Goal: Task Accomplishment & Management: Use online tool/utility

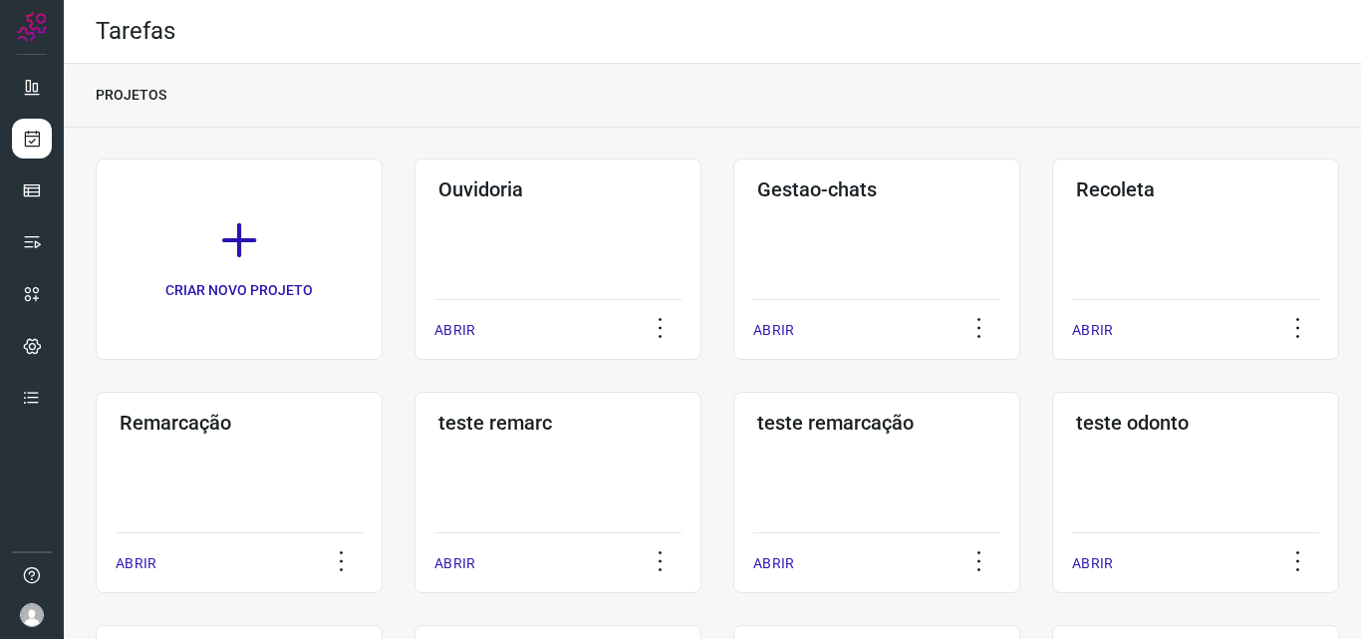
click at [415, 452] on div "Remarcação ABRIR" at bounding box center [558, 492] width 287 height 201
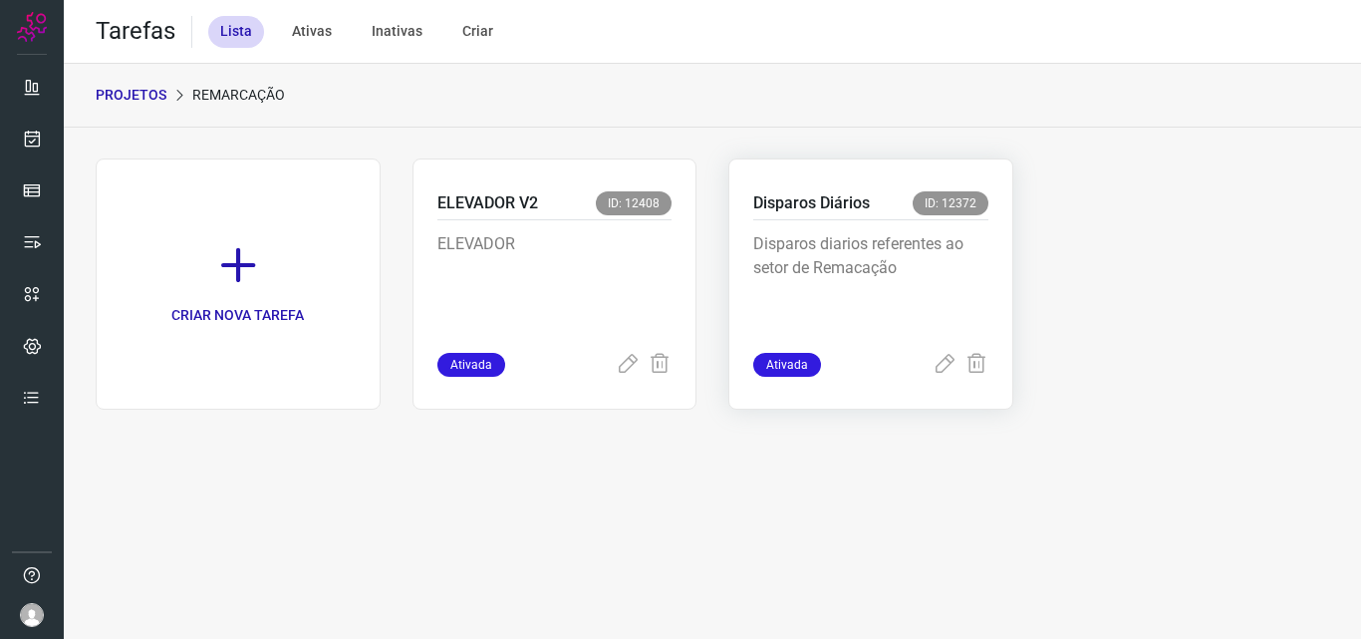
click at [826, 225] on div "Disparos diarios referentes ao setor de Remacação" at bounding box center [870, 286] width 235 height 133
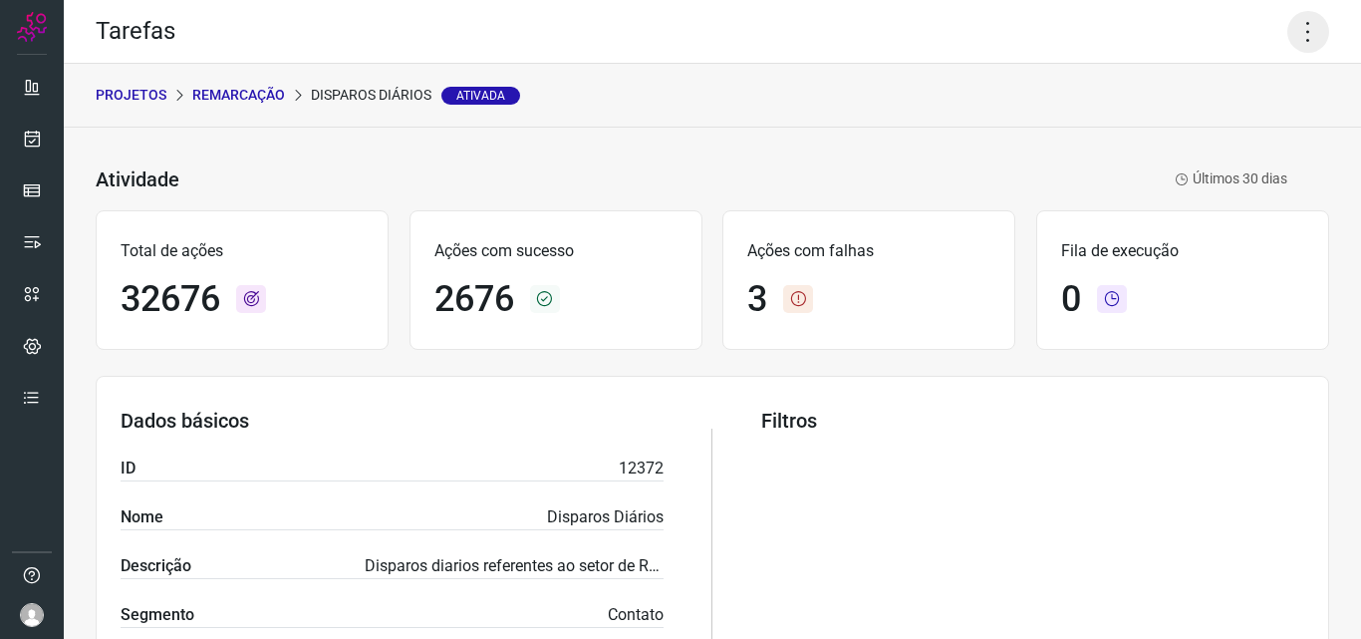
click at [1291, 30] on icon at bounding box center [1309, 32] width 42 height 42
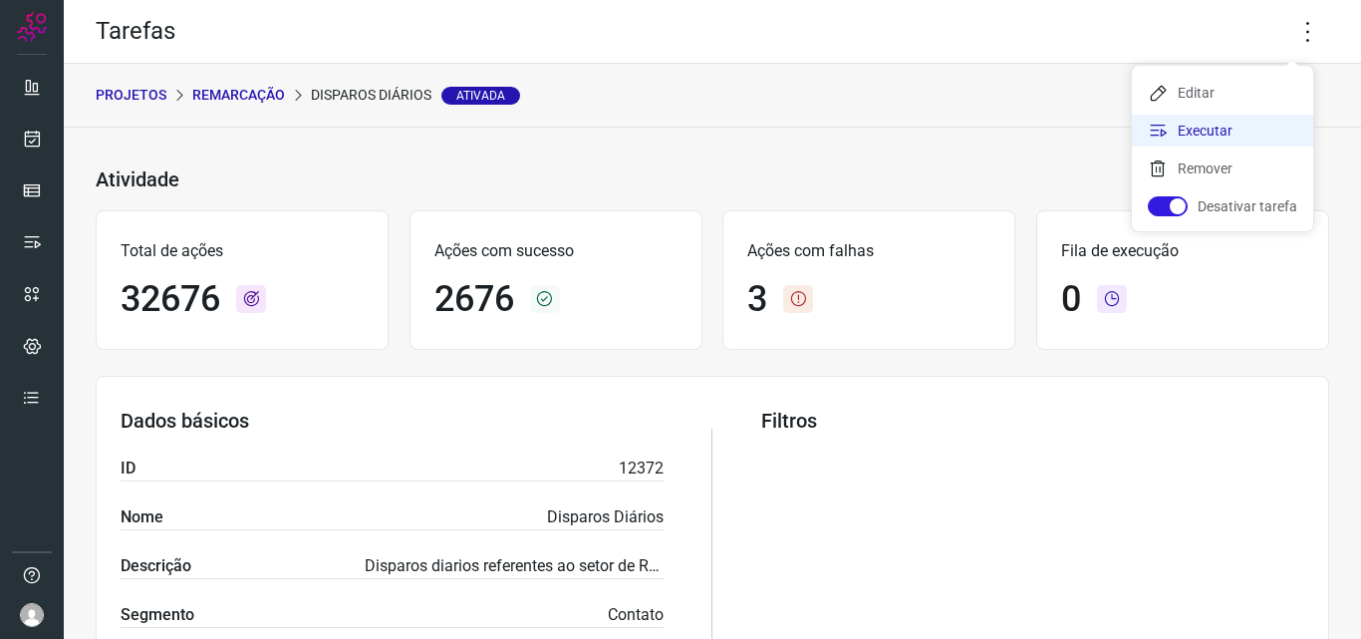
click at [1252, 118] on li "Executar" at bounding box center [1222, 131] width 181 height 32
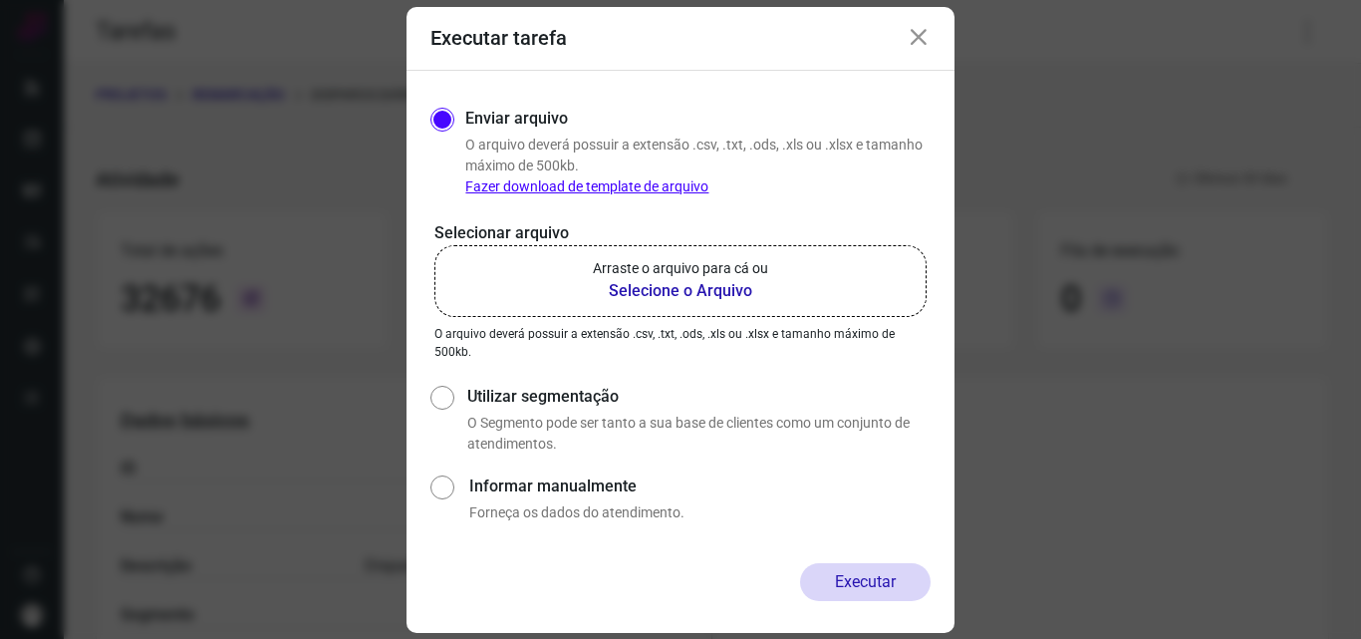
click at [713, 288] on b "Selecione o Arquivo" at bounding box center [680, 291] width 175 height 24
click at [0, 0] on input "Arraste o arquivo para cá ou Selecione o Arquivo" at bounding box center [0, 0] width 0 height 0
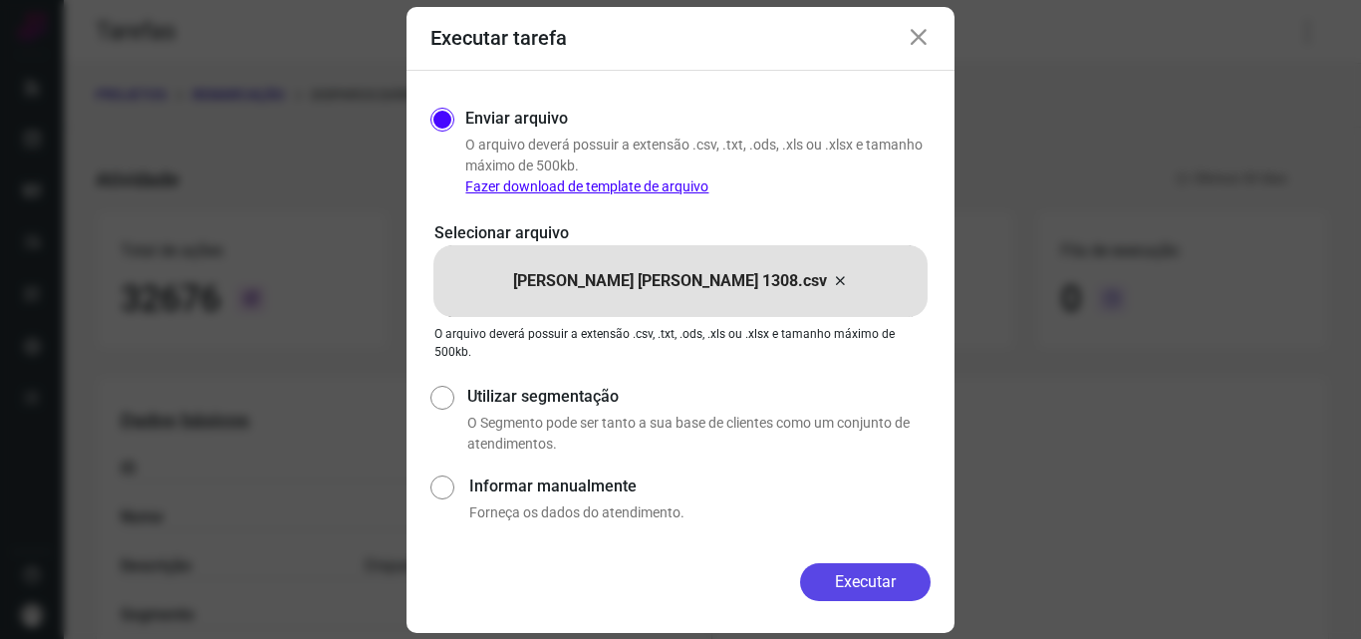
click at [842, 578] on button "Executar" at bounding box center [865, 582] width 131 height 38
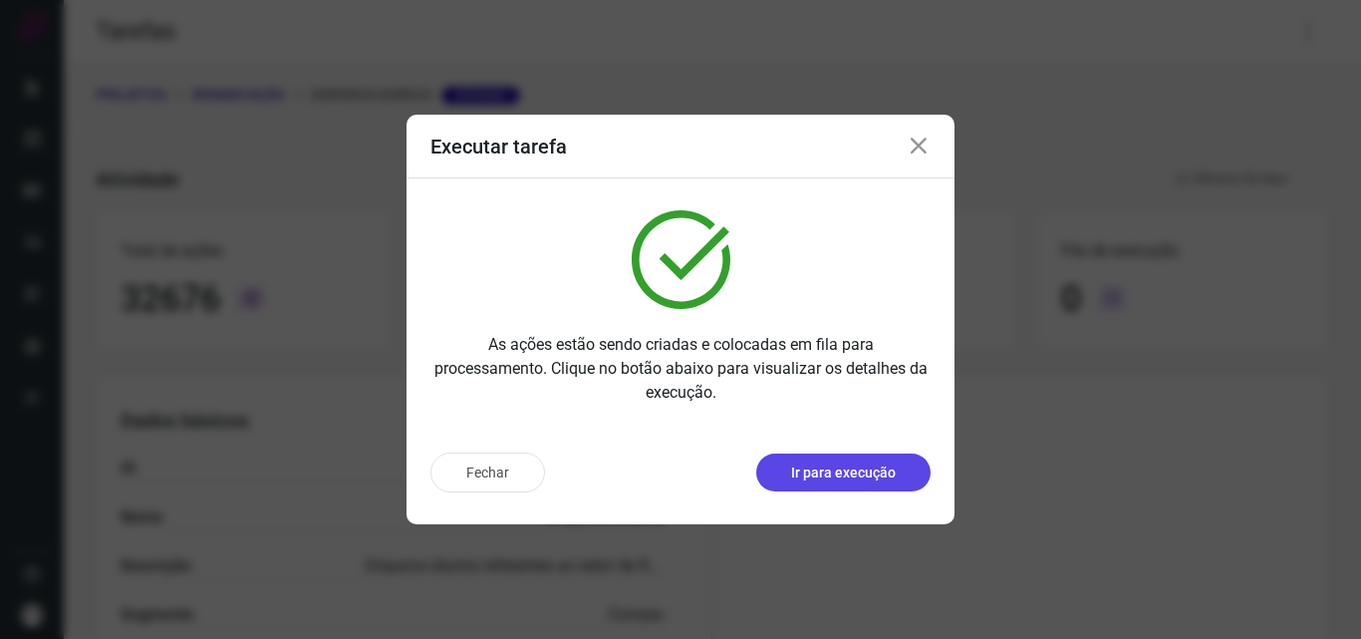
click at [828, 466] on p "Ir para execução" at bounding box center [843, 472] width 105 height 21
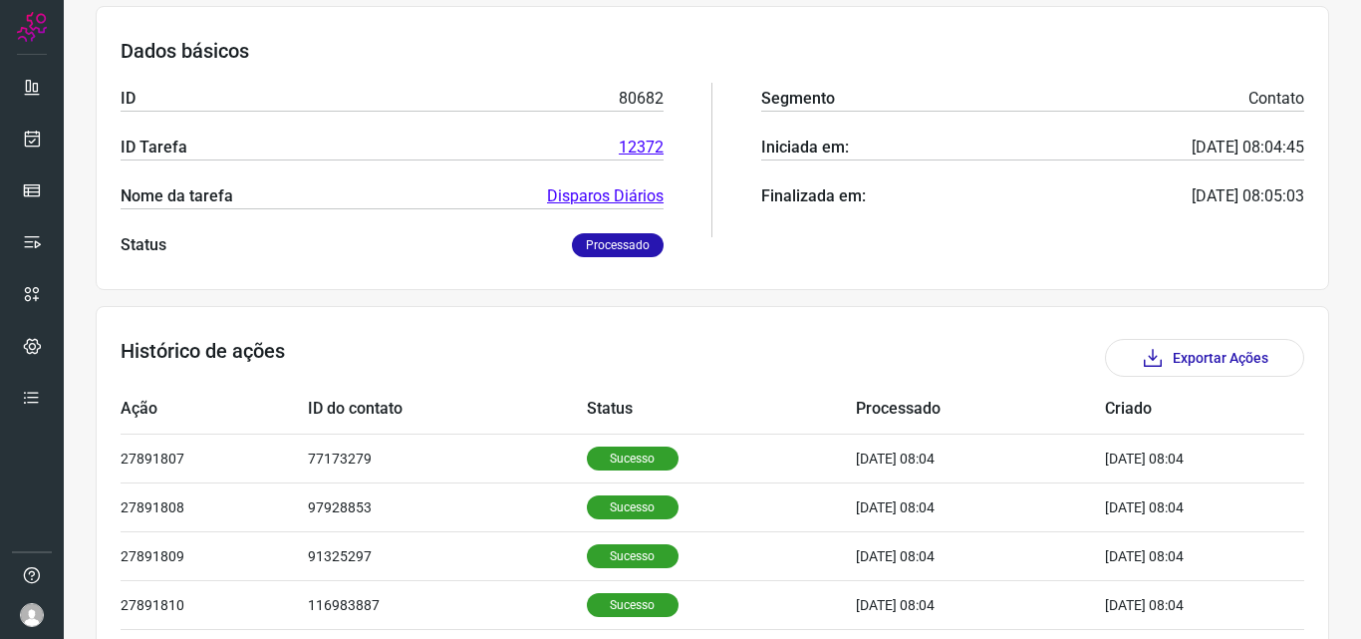
scroll to position [334, 0]
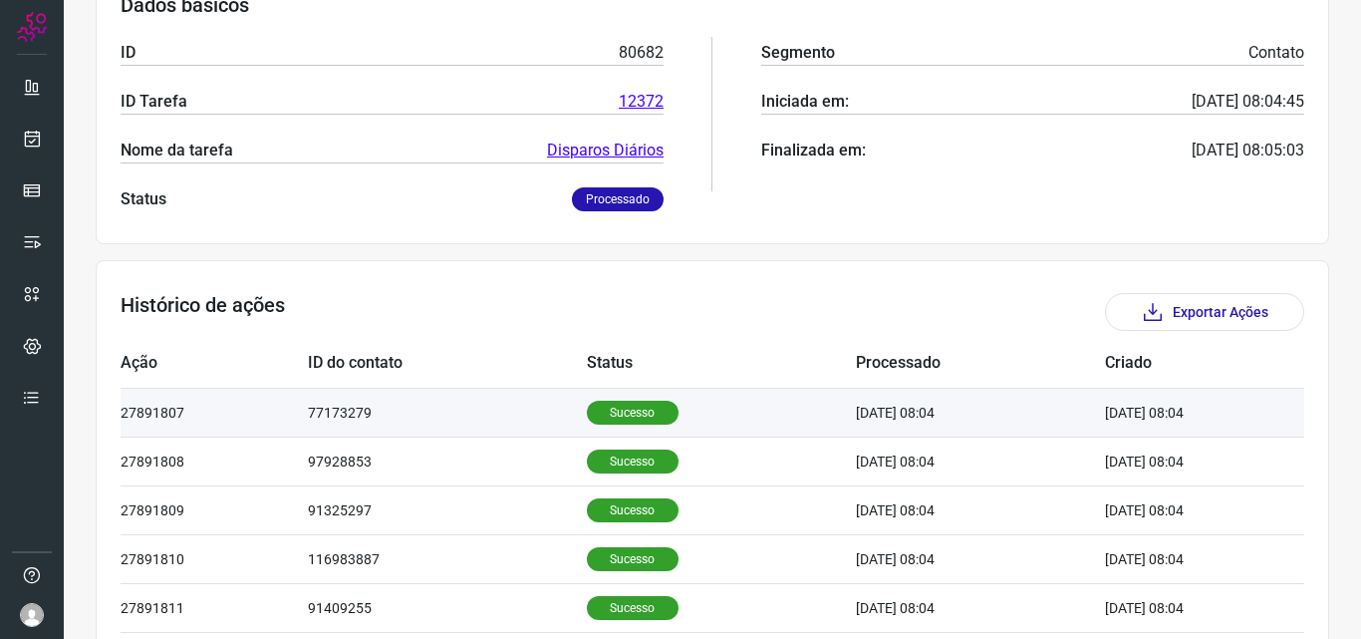
click at [398, 410] on td "77173279" at bounding box center [447, 412] width 278 height 49
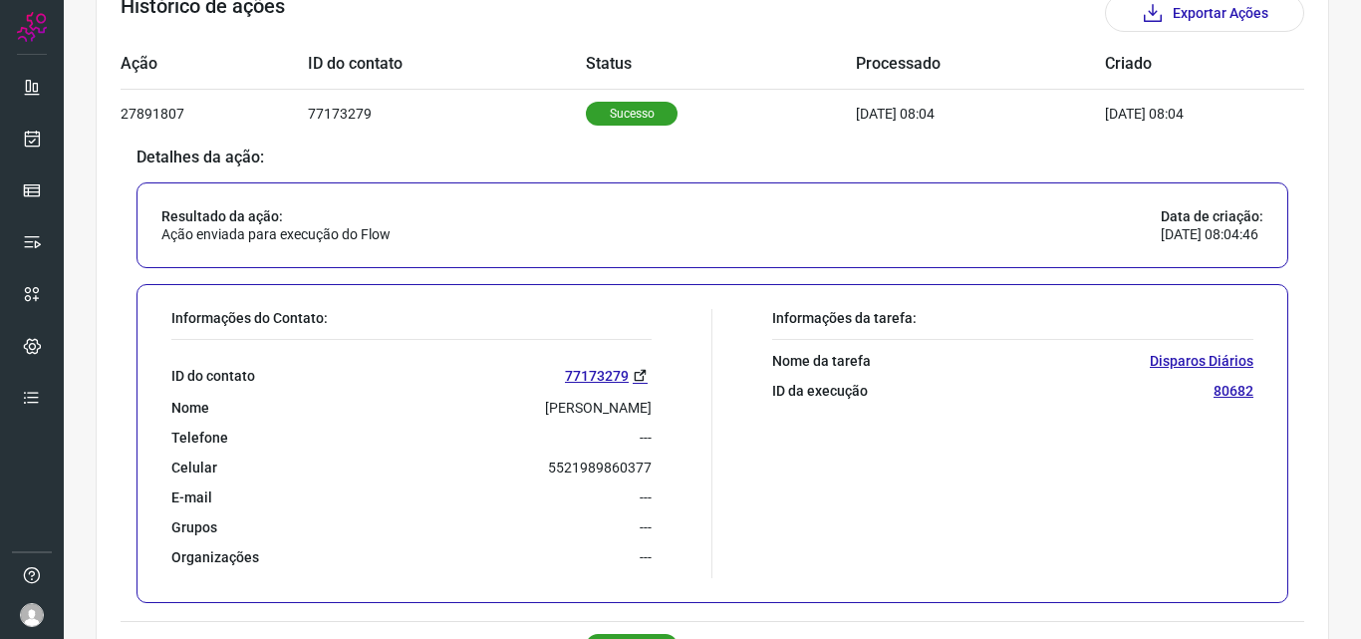
scroll to position [732, 0]
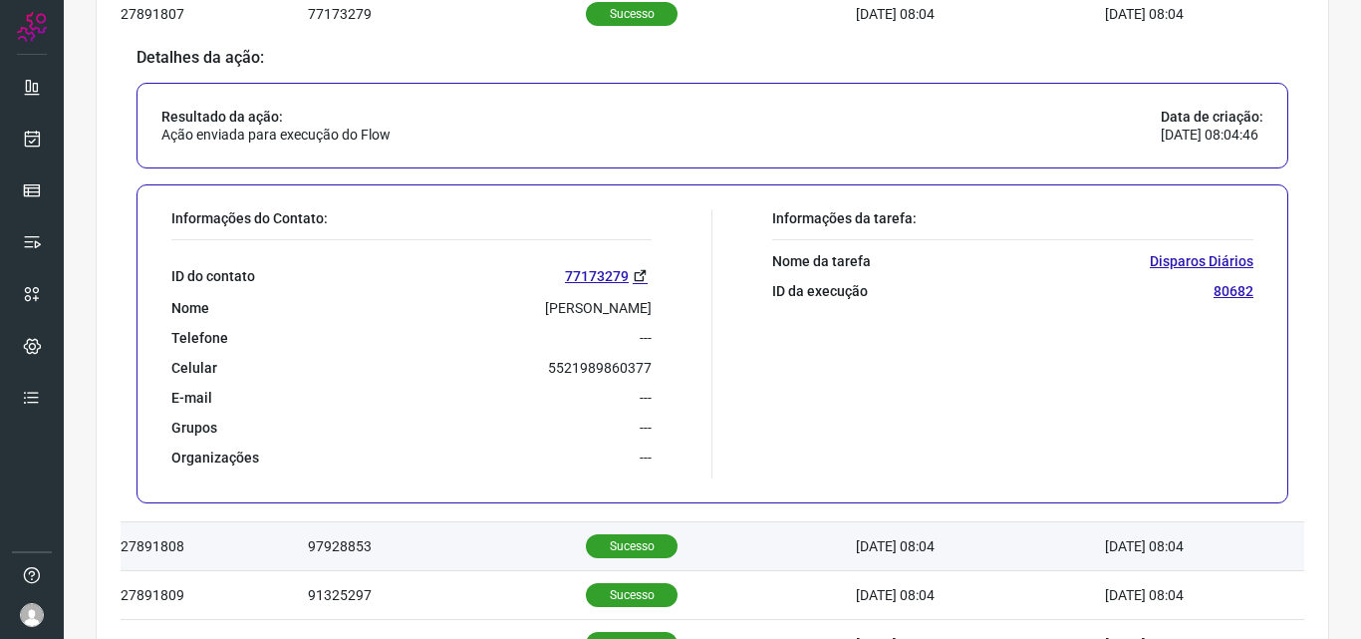
click at [497, 553] on td "97928853" at bounding box center [447, 546] width 278 height 49
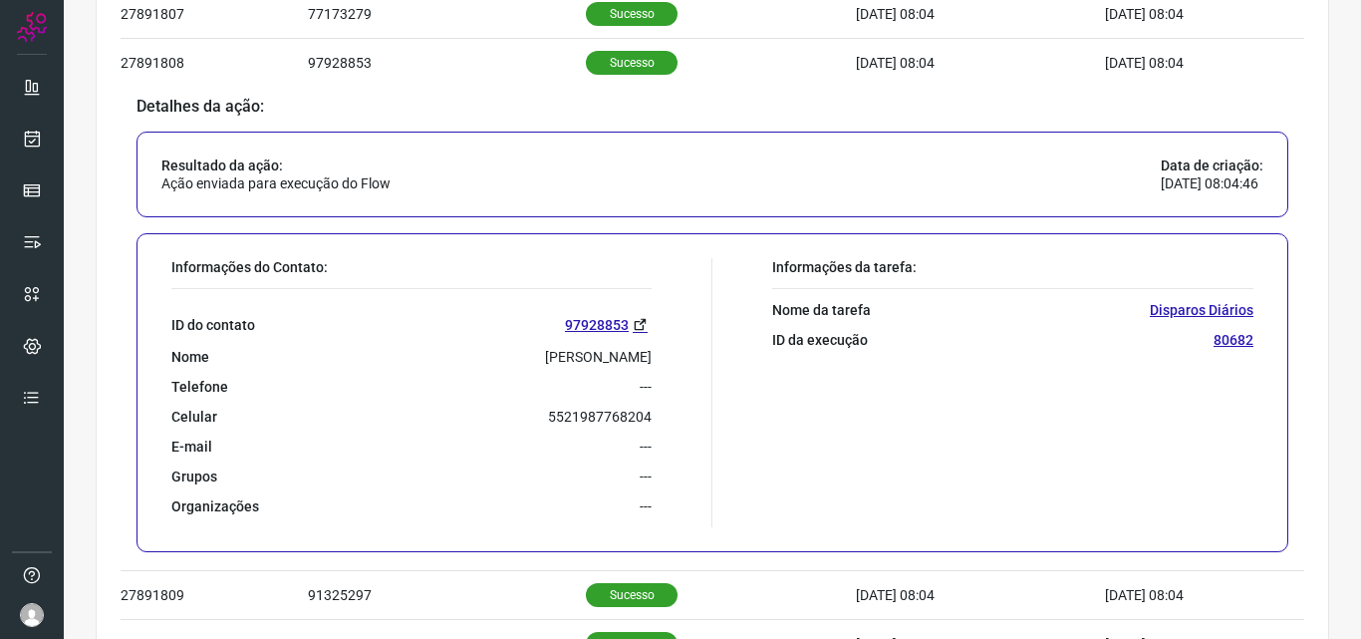
click at [890, 189] on div "Resultado da ação: Ação enviada para execução do Flow Data de criação: 13/08/20…" at bounding box center [713, 175] width 1152 height 86
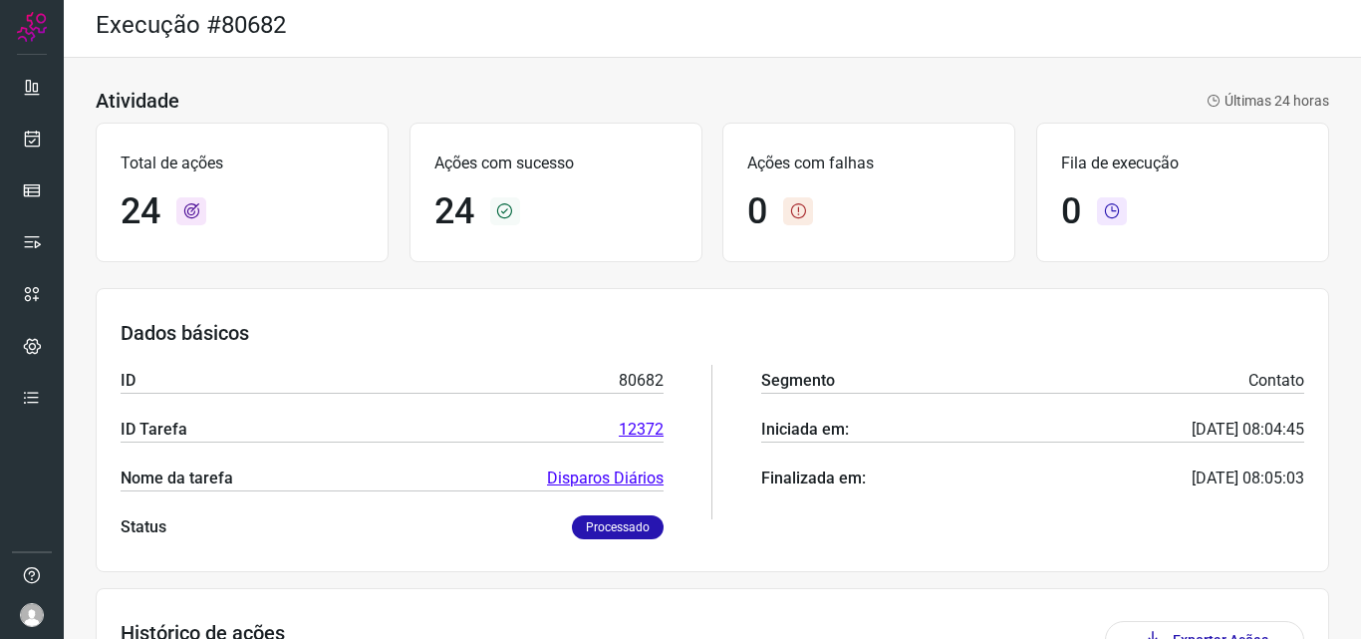
scroll to position [0, 0]
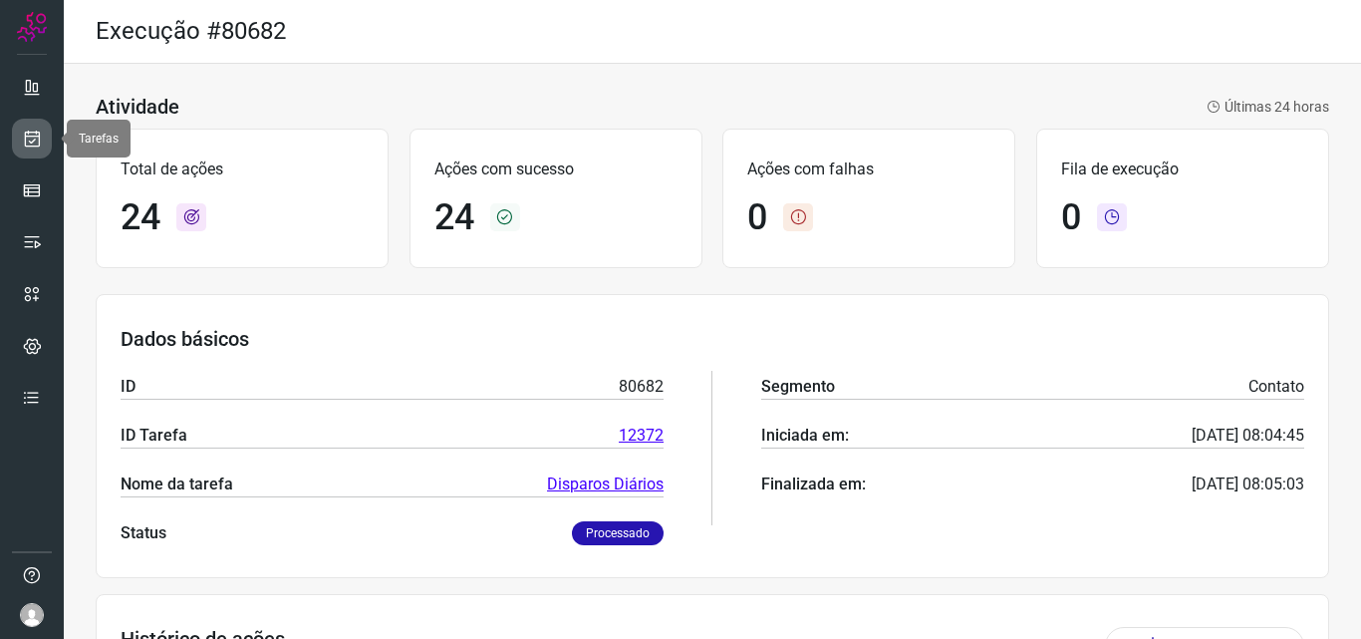
click at [17, 138] on link at bounding box center [32, 139] width 40 height 40
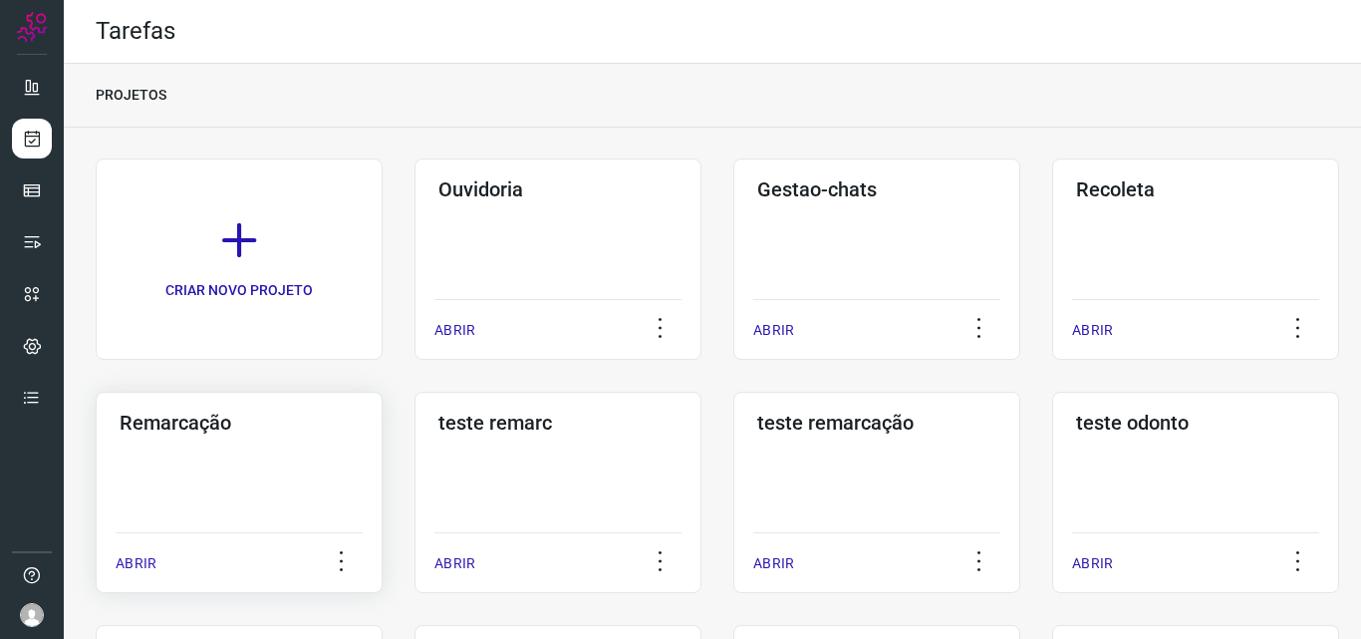
click at [187, 424] on h3 "Remarcação" at bounding box center [239, 423] width 239 height 24
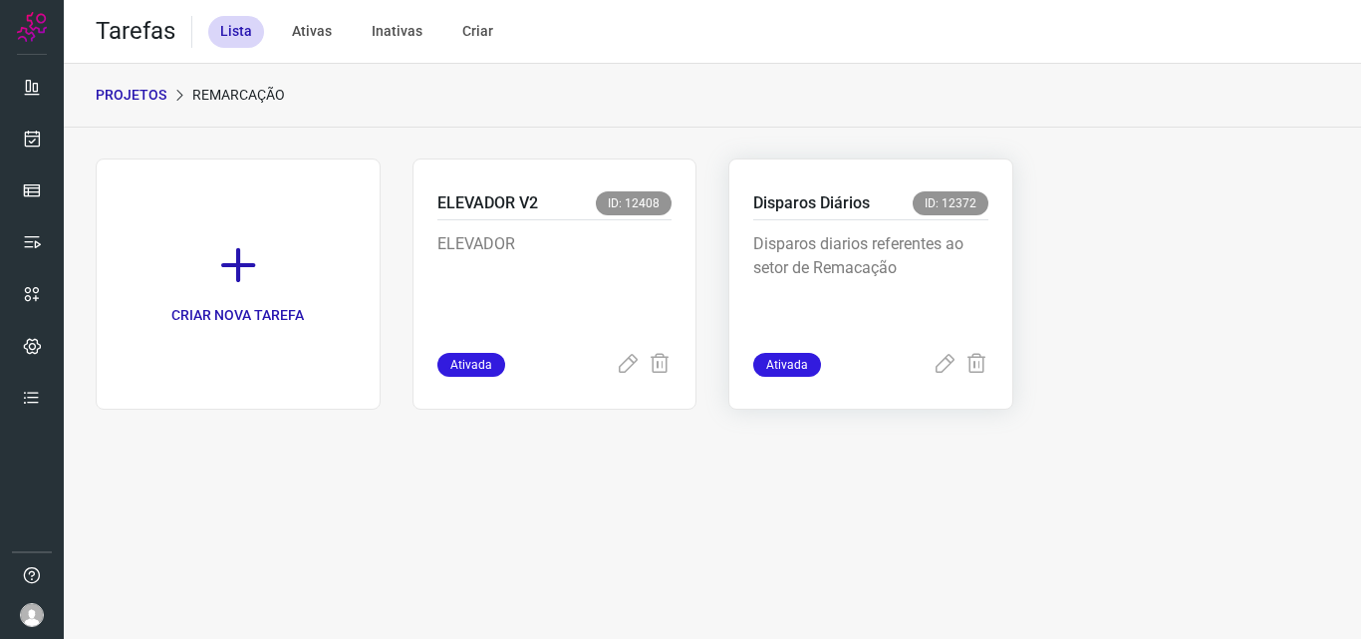
click at [909, 252] on p "Disparos diarios referentes ao setor de Remacação" at bounding box center [870, 282] width 235 height 100
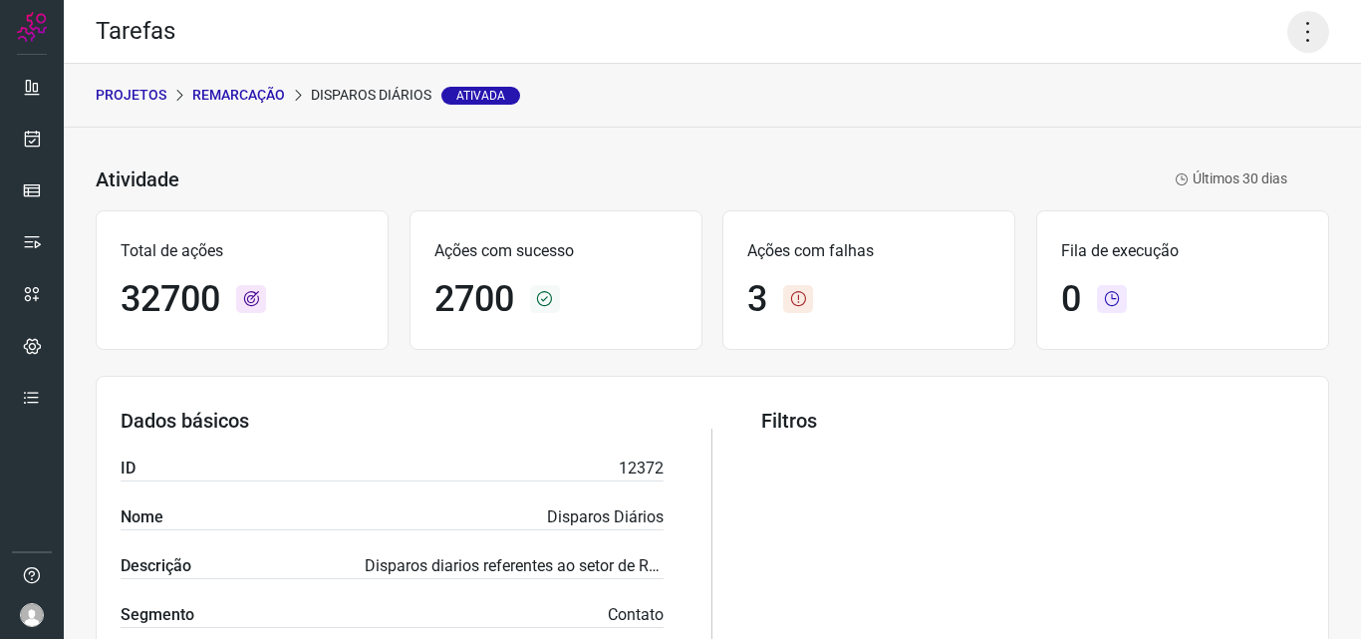
click at [1302, 44] on icon at bounding box center [1309, 32] width 42 height 42
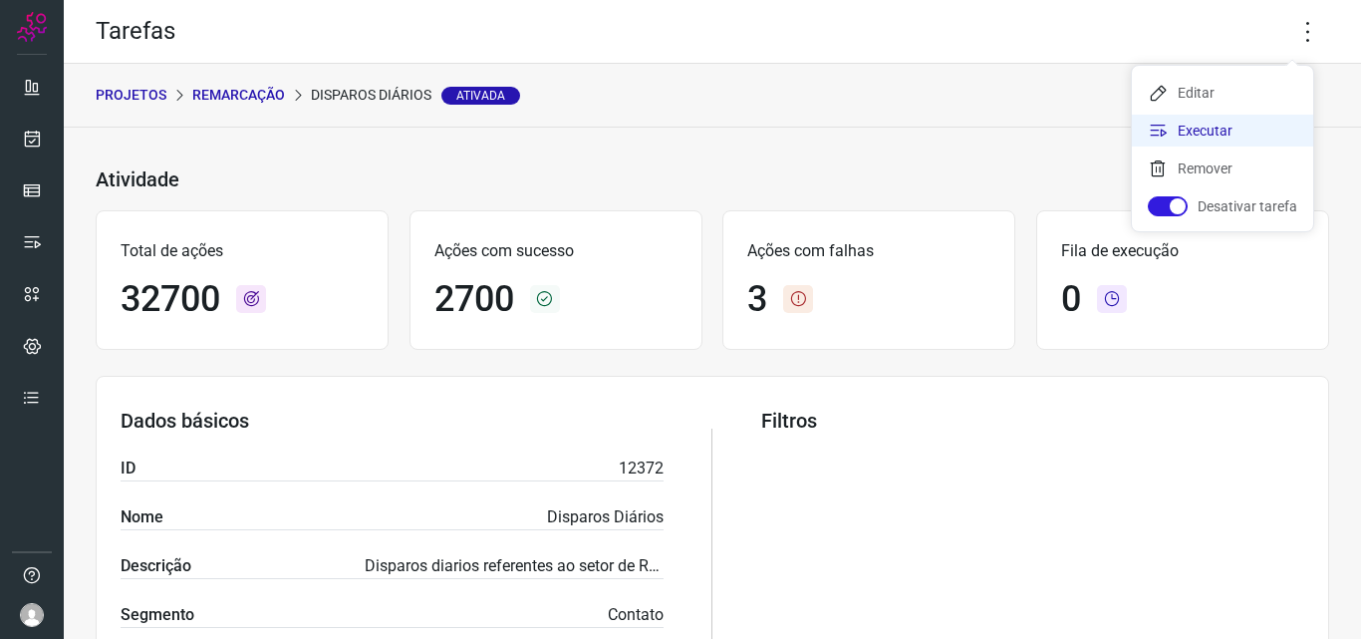
click at [1243, 125] on li "Executar" at bounding box center [1222, 131] width 181 height 32
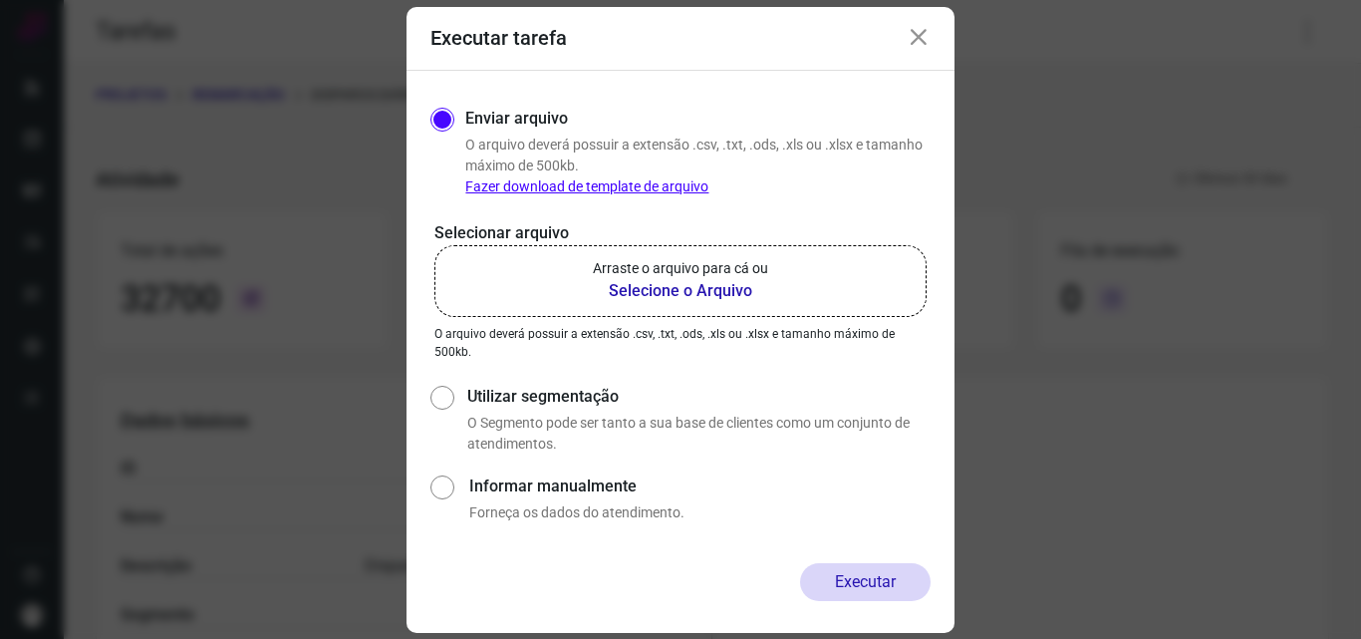
click at [724, 285] on b "Selecione o Arquivo" at bounding box center [680, 291] width 175 height 24
click at [0, 0] on input "Arraste o arquivo para cá ou Selecione o Arquivo" at bounding box center [0, 0] width 0 height 0
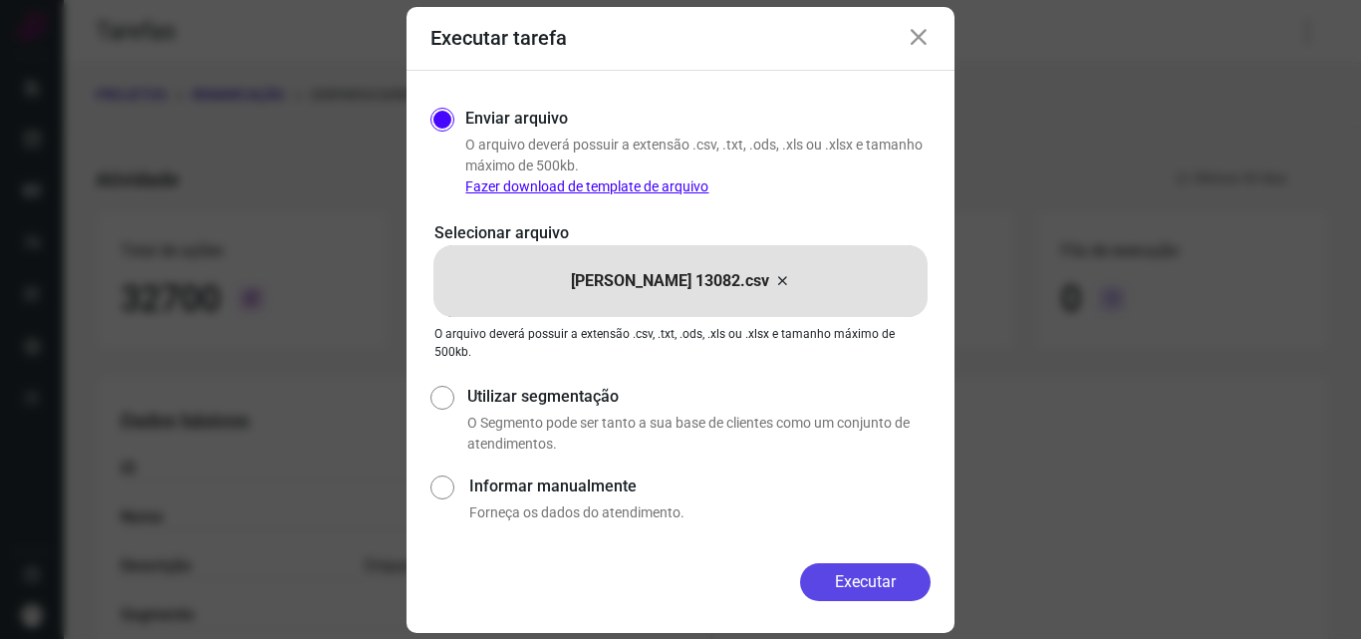
click at [848, 571] on button "Executar" at bounding box center [865, 582] width 131 height 38
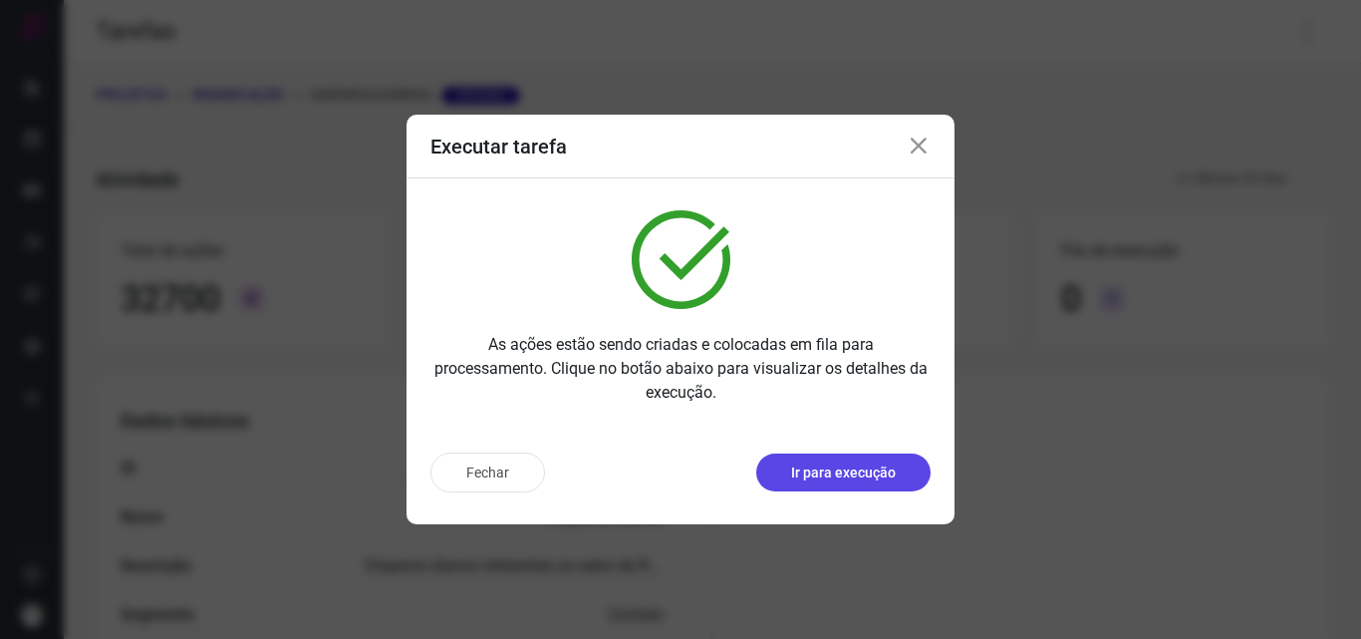
click at [811, 477] on p "Ir para execução" at bounding box center [843, 472] width 105 height 21
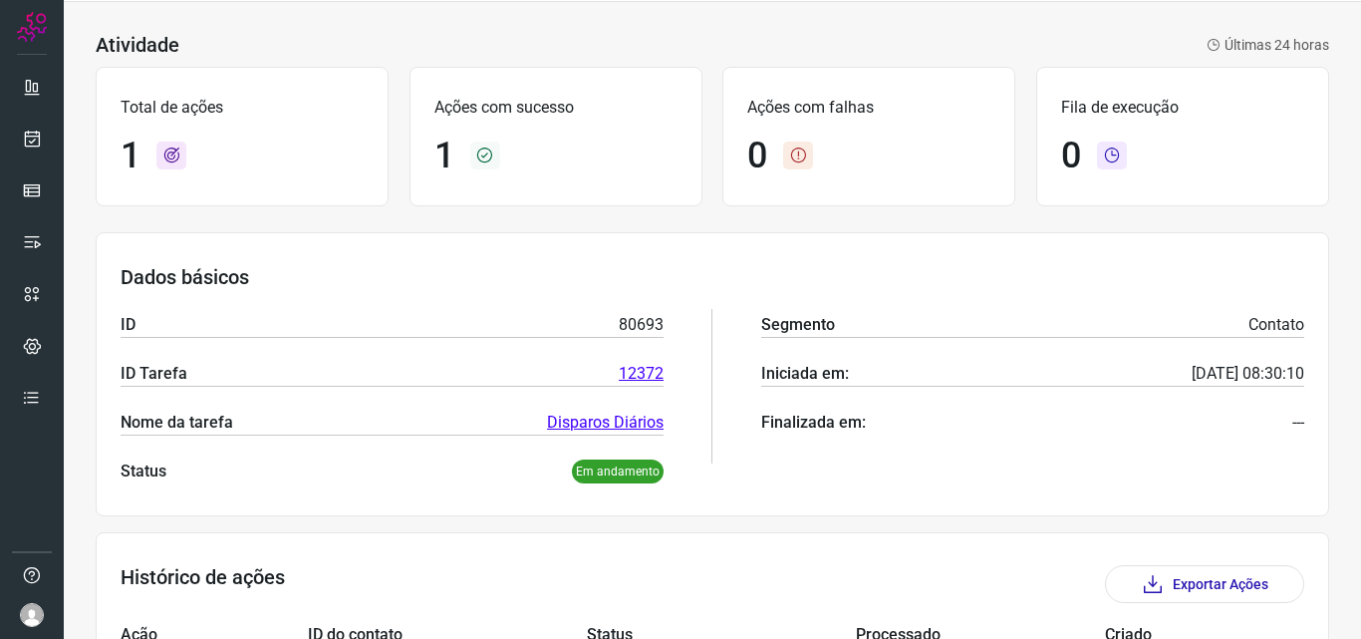
scroll to position [232, 0]
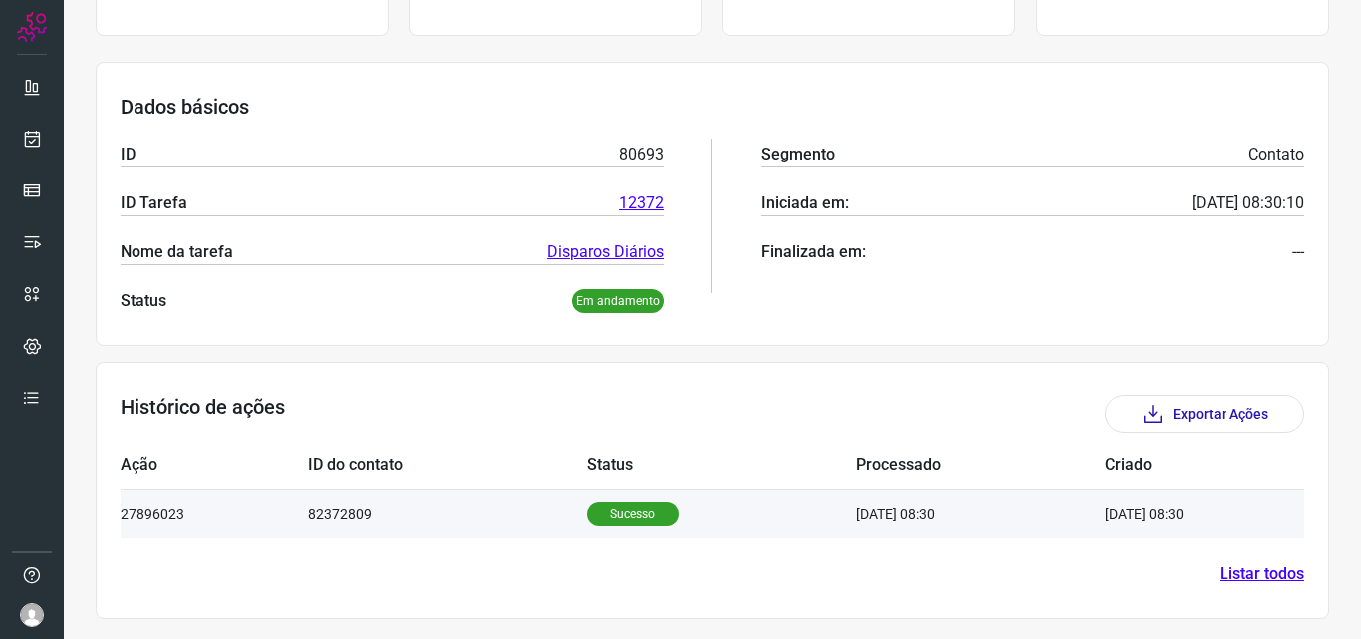
click at [636, 525] on p "Sucesso" at bounding box center [633, 514] width 92 height 24
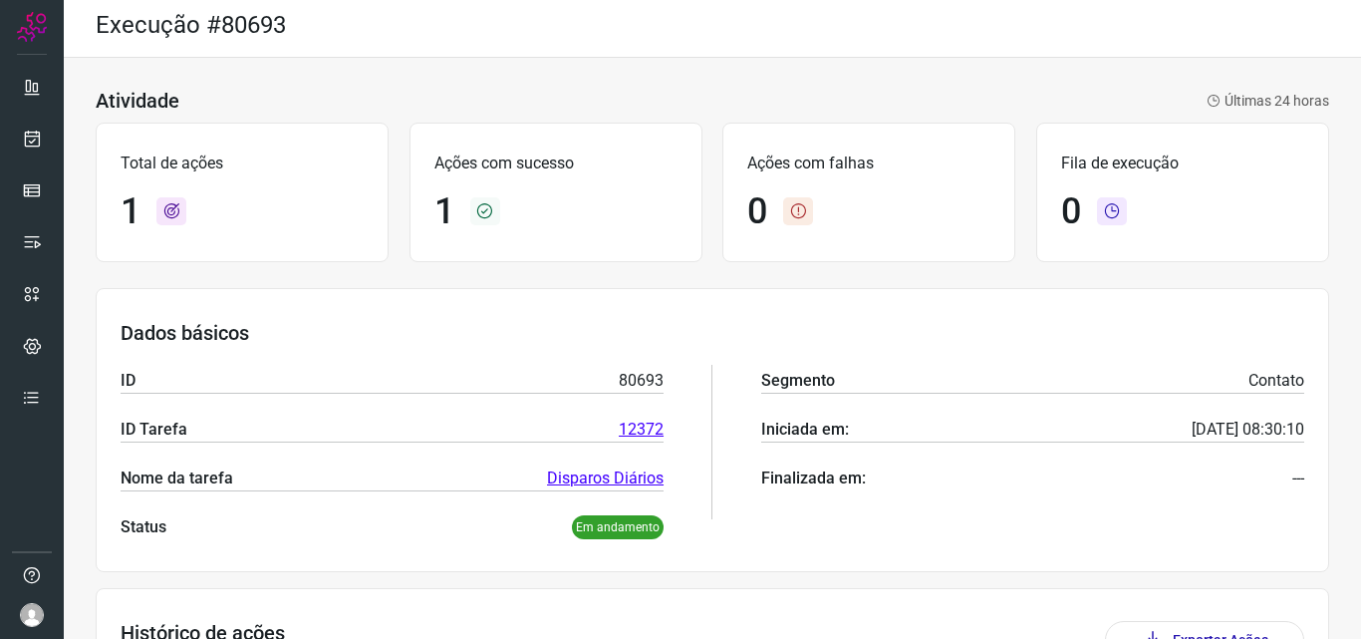
scroll to position [0, 0]
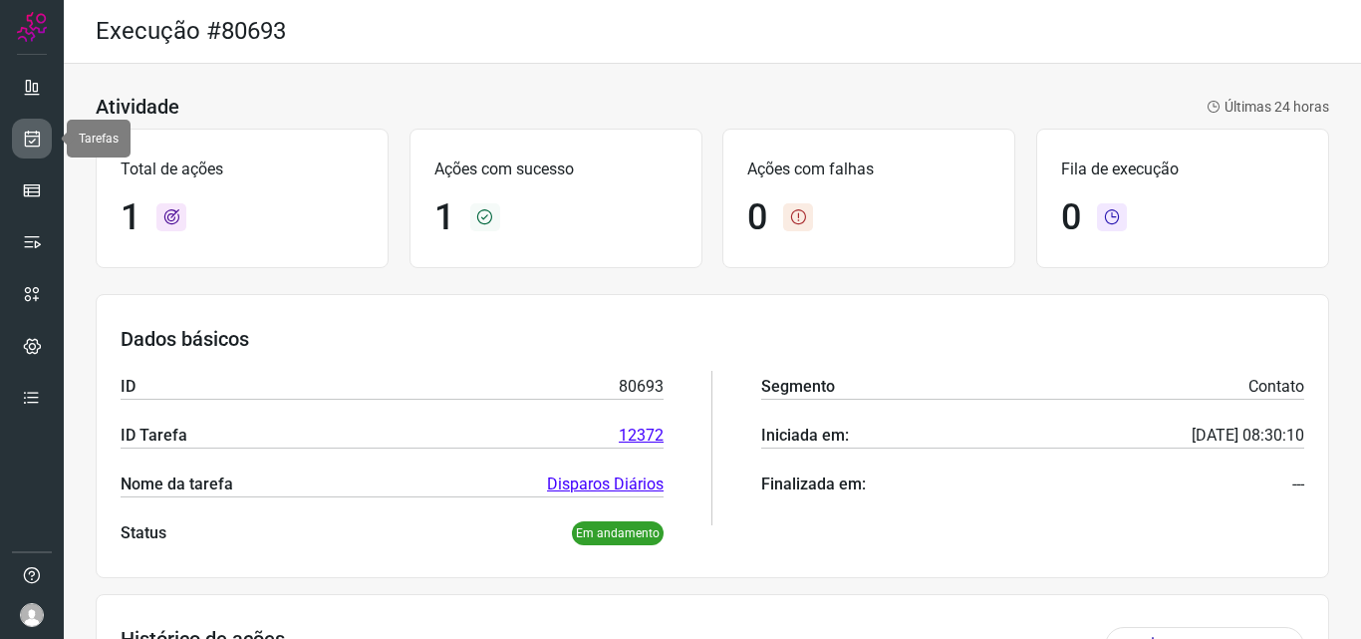
click at [31, 140] on icon at bounding box center [32, 139] width 21 height 20
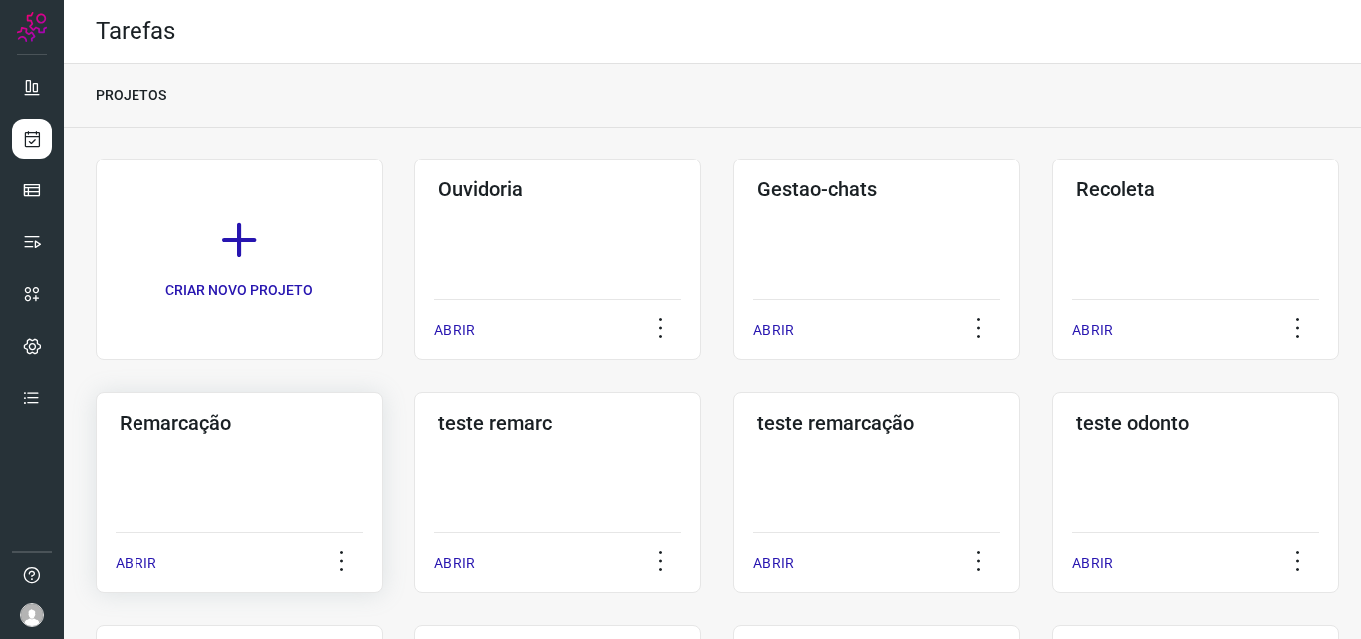
click at [415, 441] on div "Remarcação ABRIR" at bounding box center [558, 492] width 287 height 201
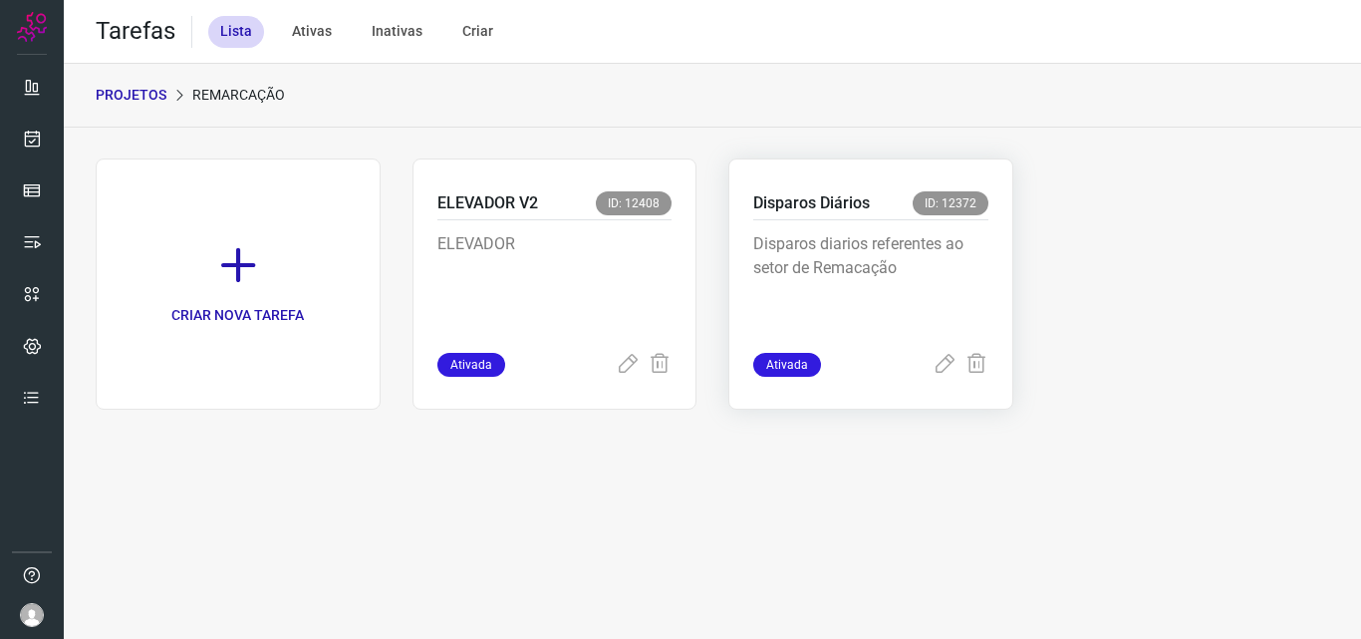
click at [948, 274] on p "Disparos diarios referentes ao setor de Remacação" at bounding box center [870, 282] width 235 height 100
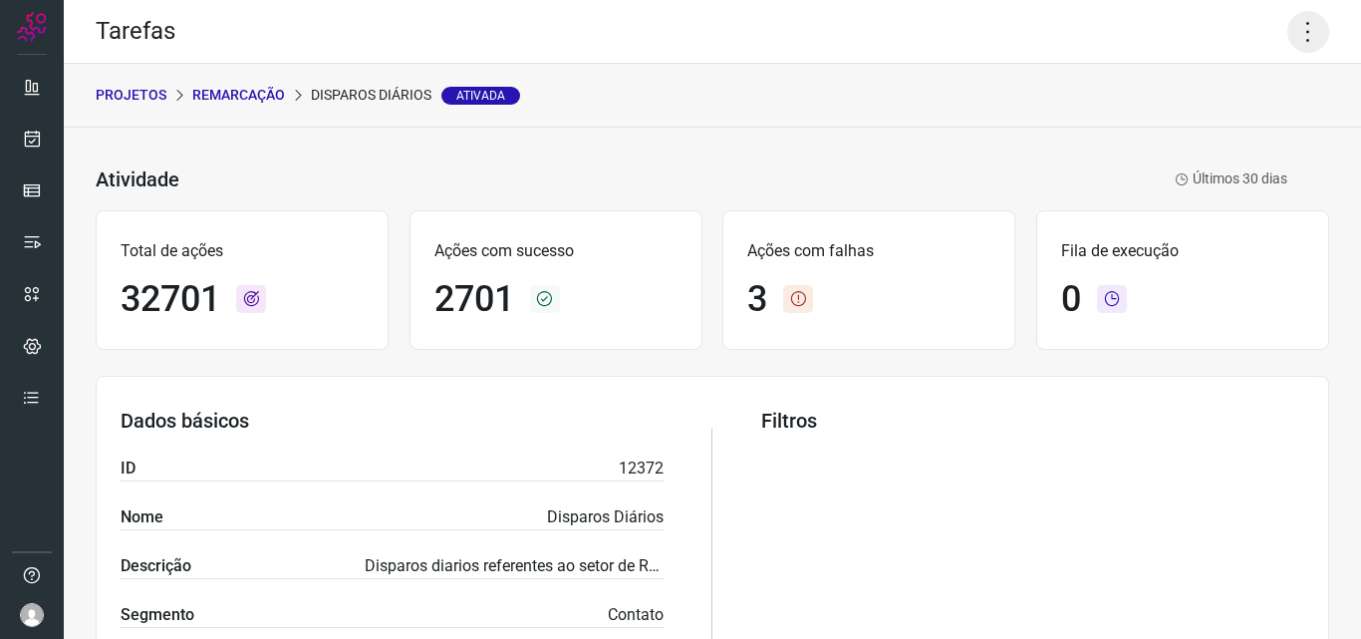
click at [1296, 39] on icon at bounding box center [1309, 32] width 42 height 42
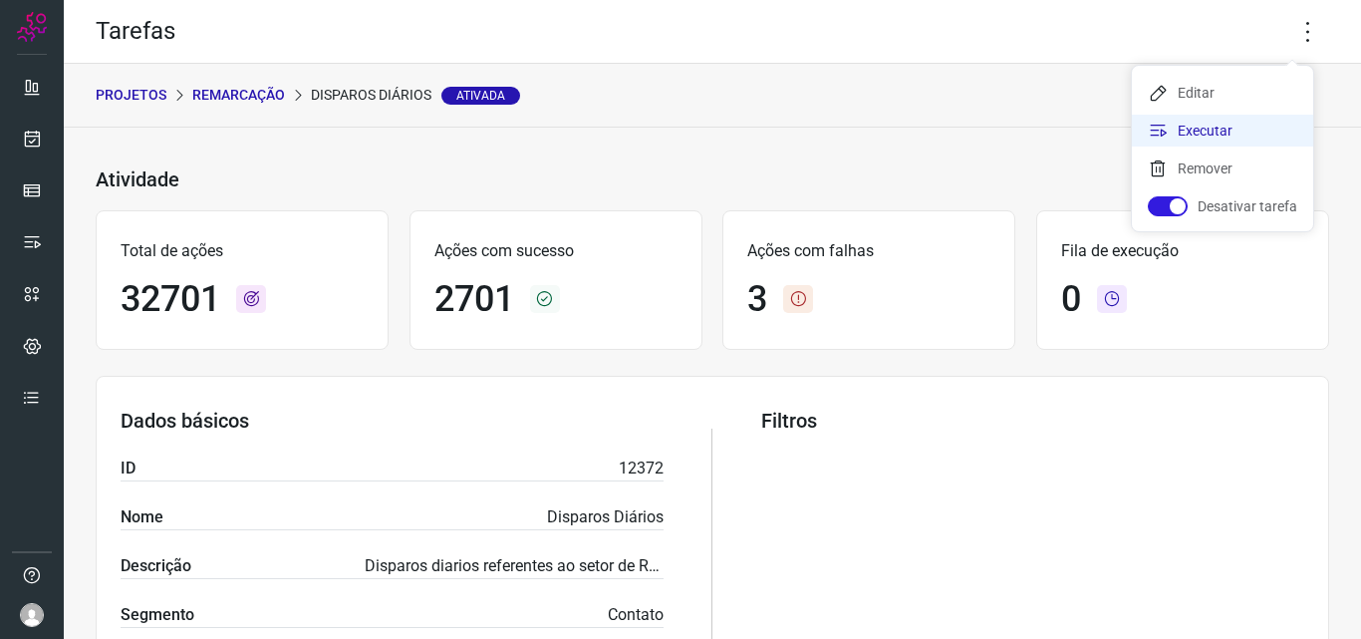
click at [1244, 137] on li "Executar" at bounding box center [1222, 131] width 181 height 32
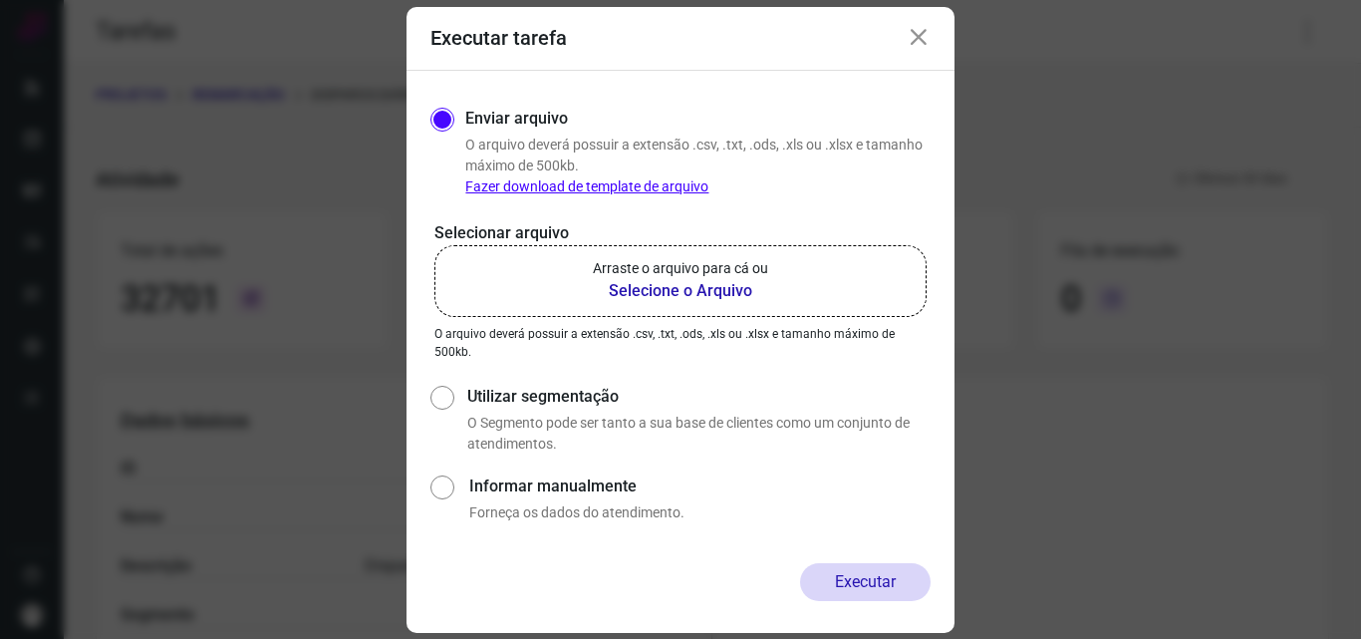
click at [724, 294] on b "Selecione o Arquivo" at bounding box center [680, 291] width 175 height 24
click at [0, 0] on input "Arraste o arquivo para cá ou Selecione o Arquivo" at bounding box center [0, 0] width 0 height 0
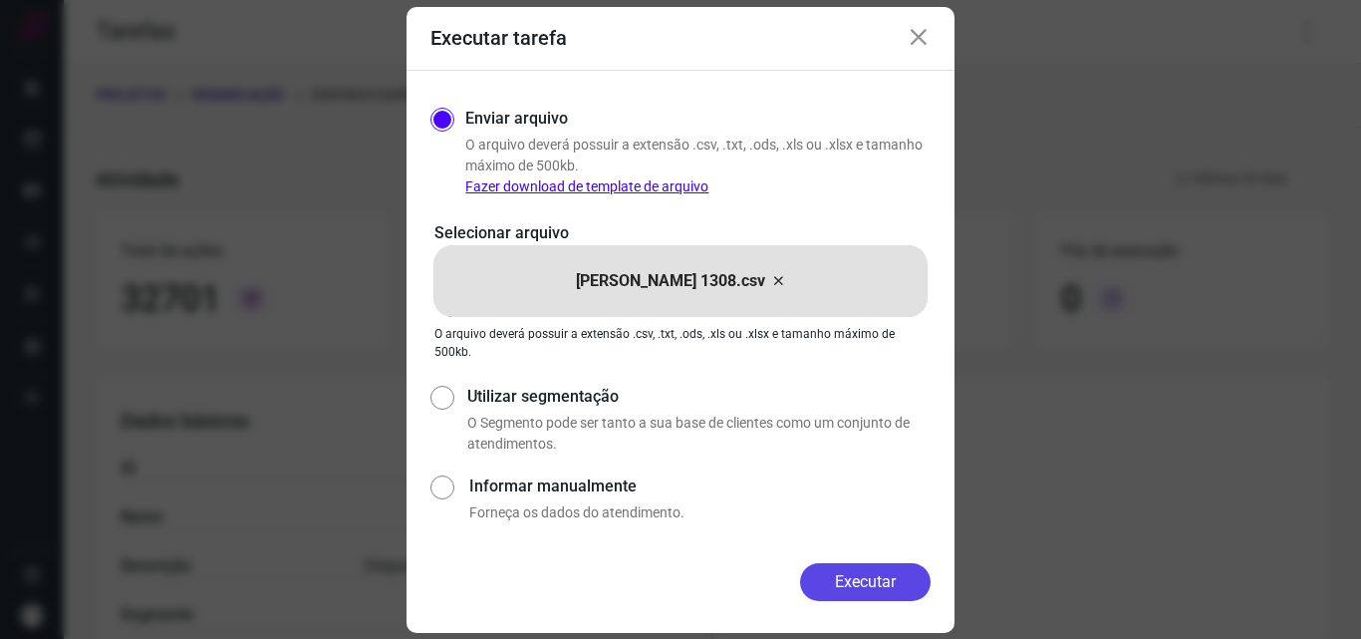
click at [858, 582] on button "Executar" at bounding box center [865, 582] width 131 height 38
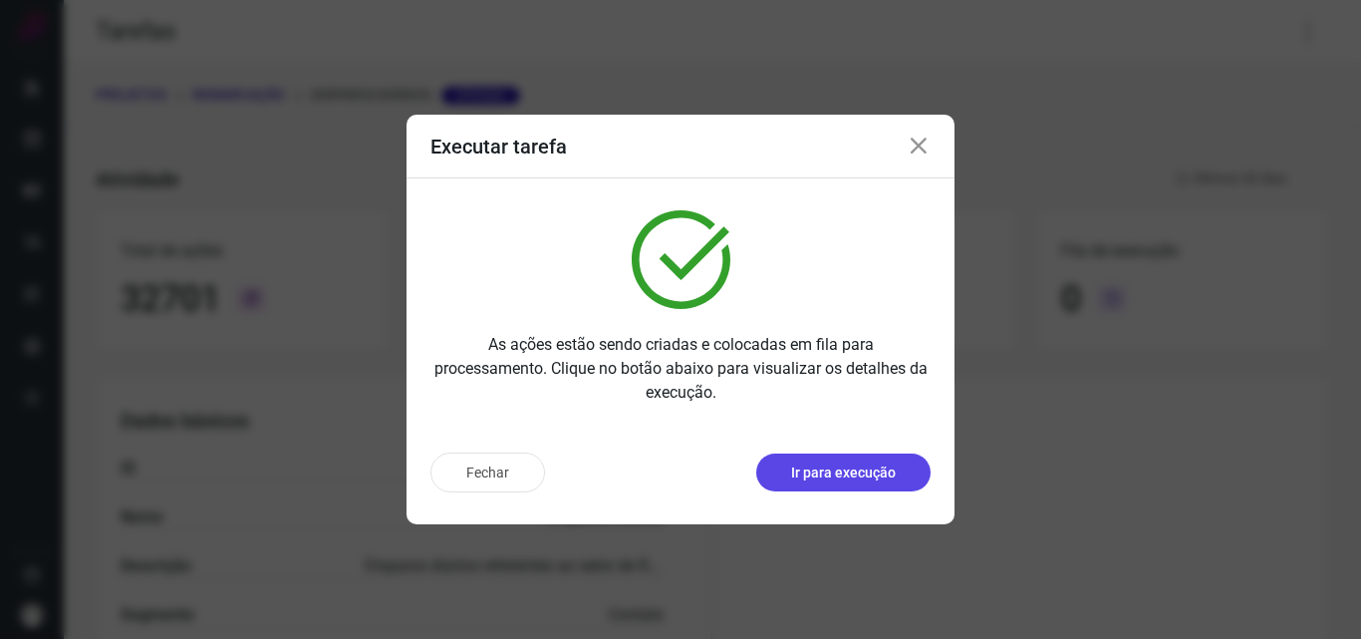
click at [902, 479] on button "Ir para execução" at bounding box center [843, 472] width 174 height 38
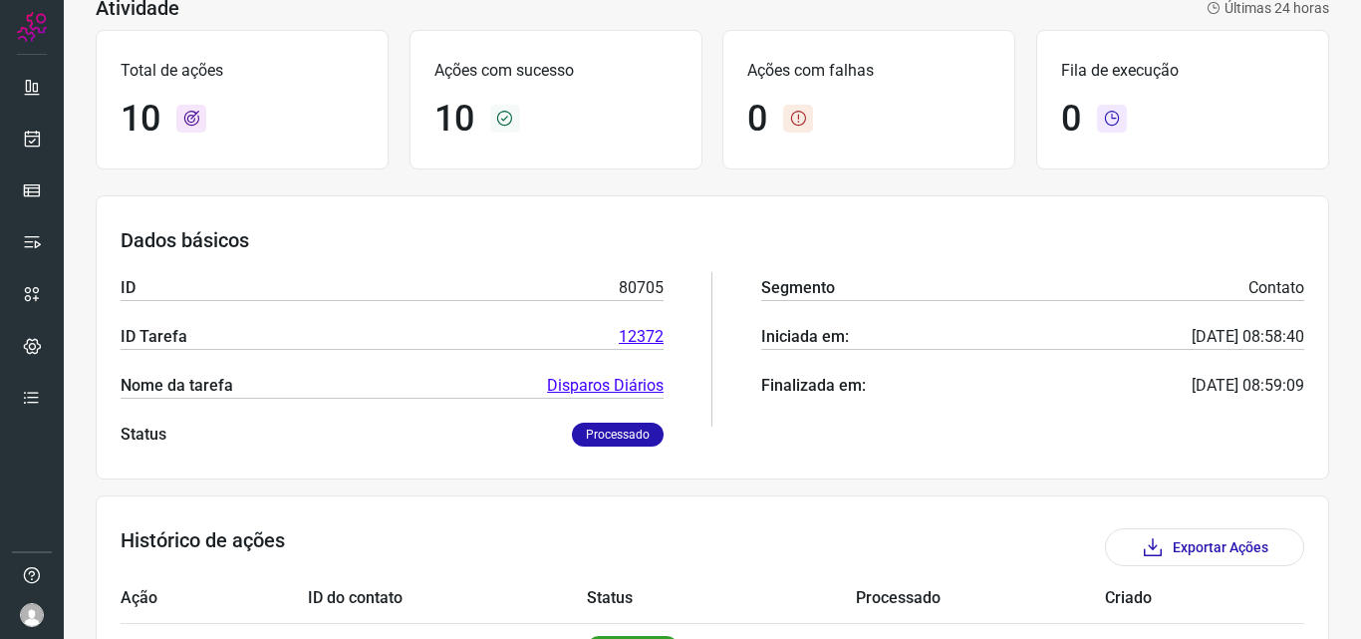
scroll to position [74, 0]
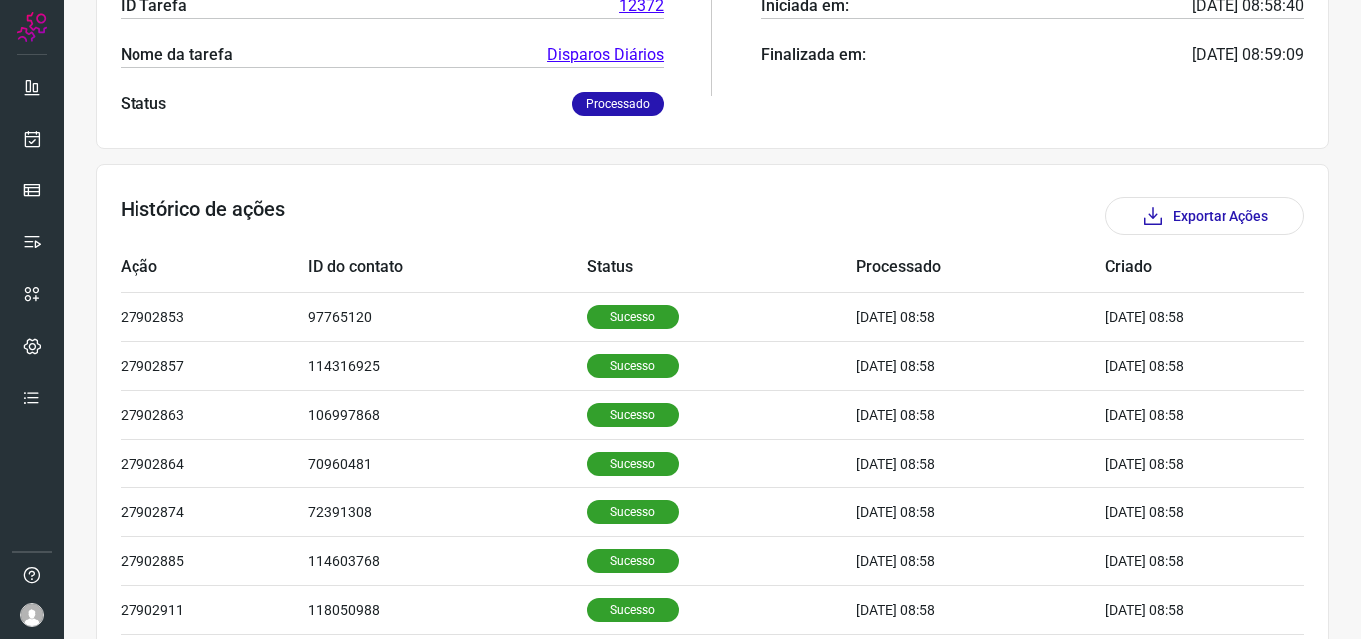
scroll to position [498, 0]
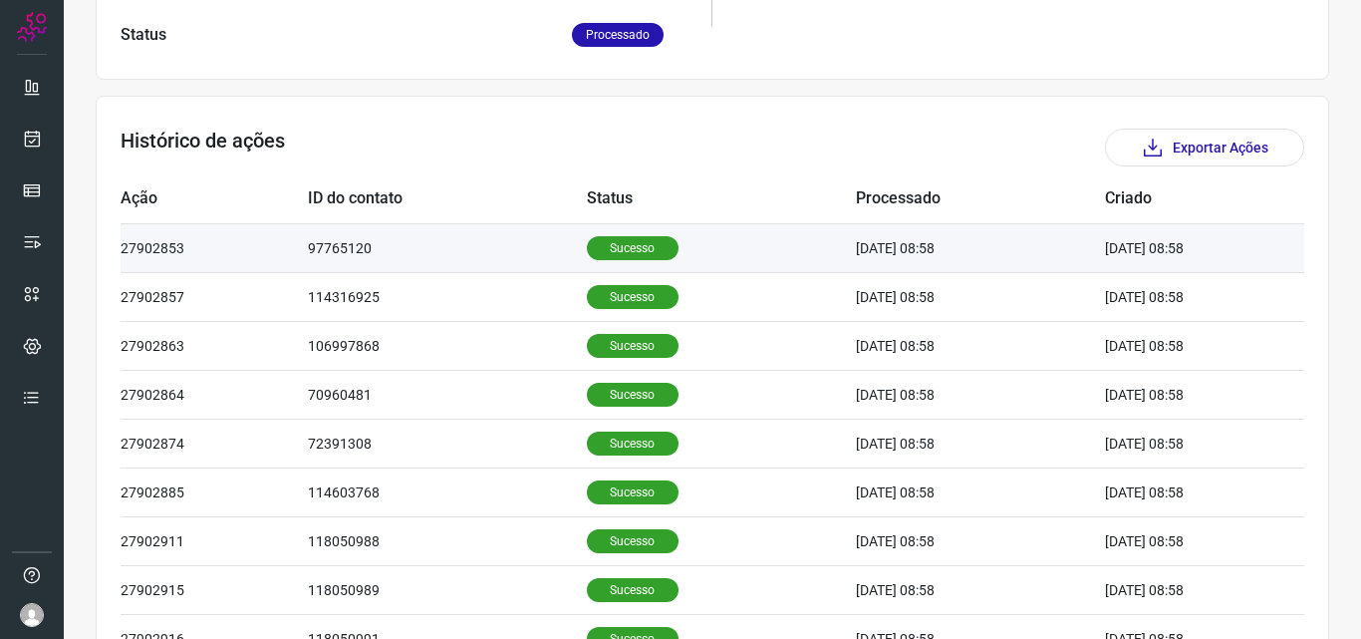
drag, startPoint x: 625, startPoint y: 269, endPoint x: 622, endPoint y: 256, distance: 13.3
click at [624, 265] on td "Sucesso" at bounding box center [722, 247] width 270 height 49
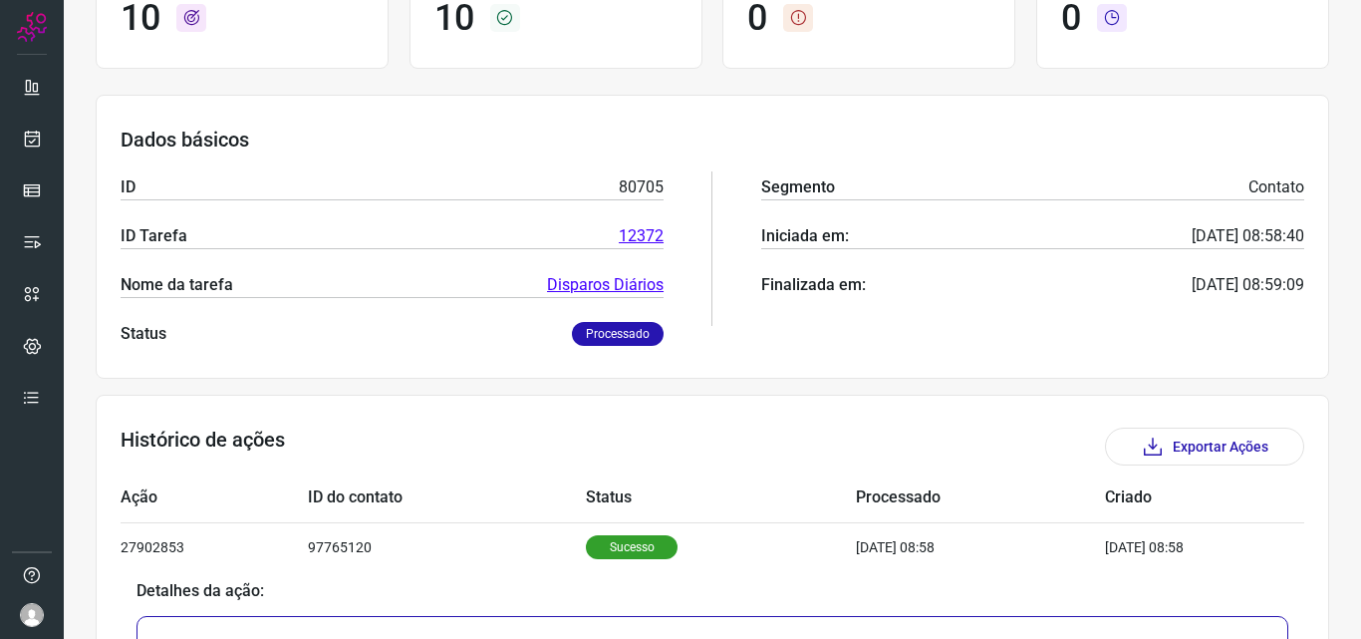
scroll to position [0, 0]
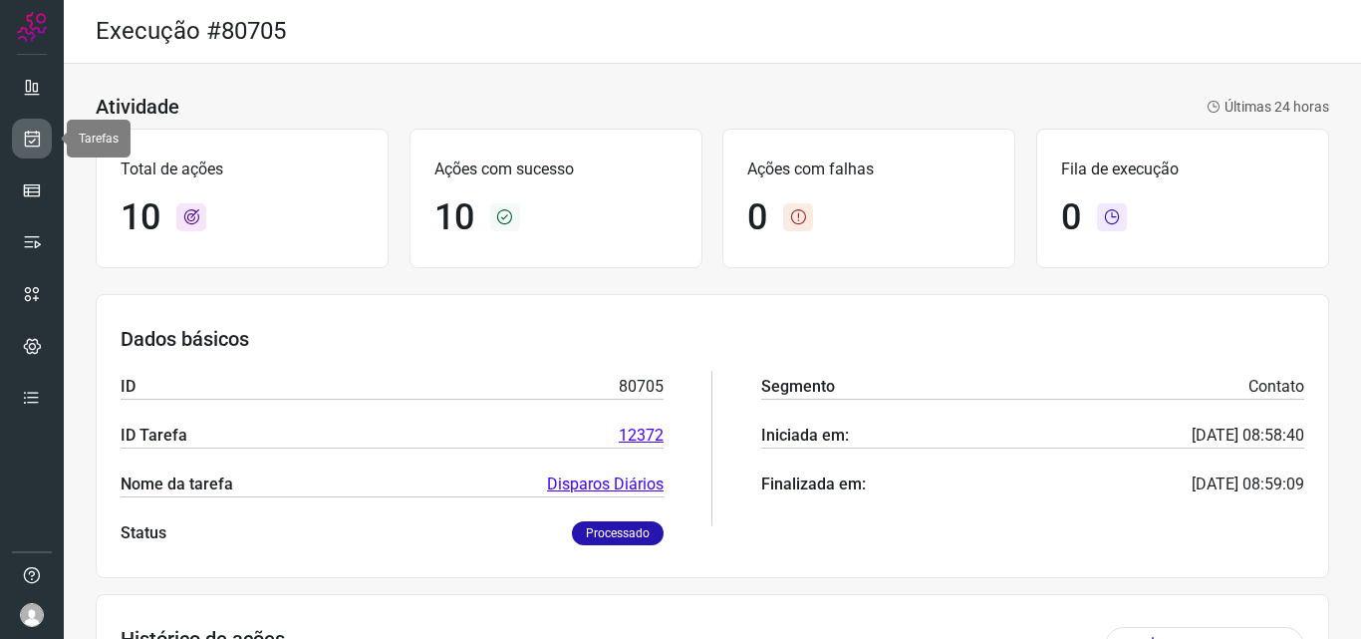
click at [28, 140] on icon at bounding box center [32, 139] width 21 height 20
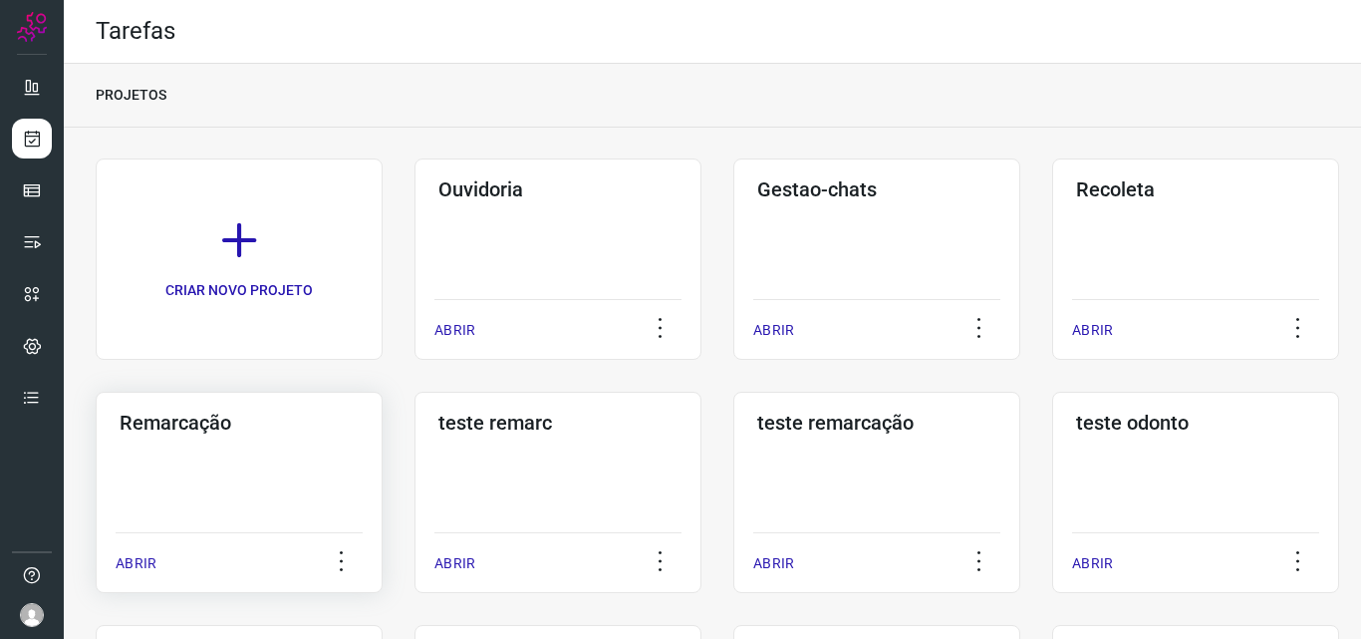
click at [415, 441] on div "Remarcação ABRIR" at bounding box center [558, 492] width 287 height 201
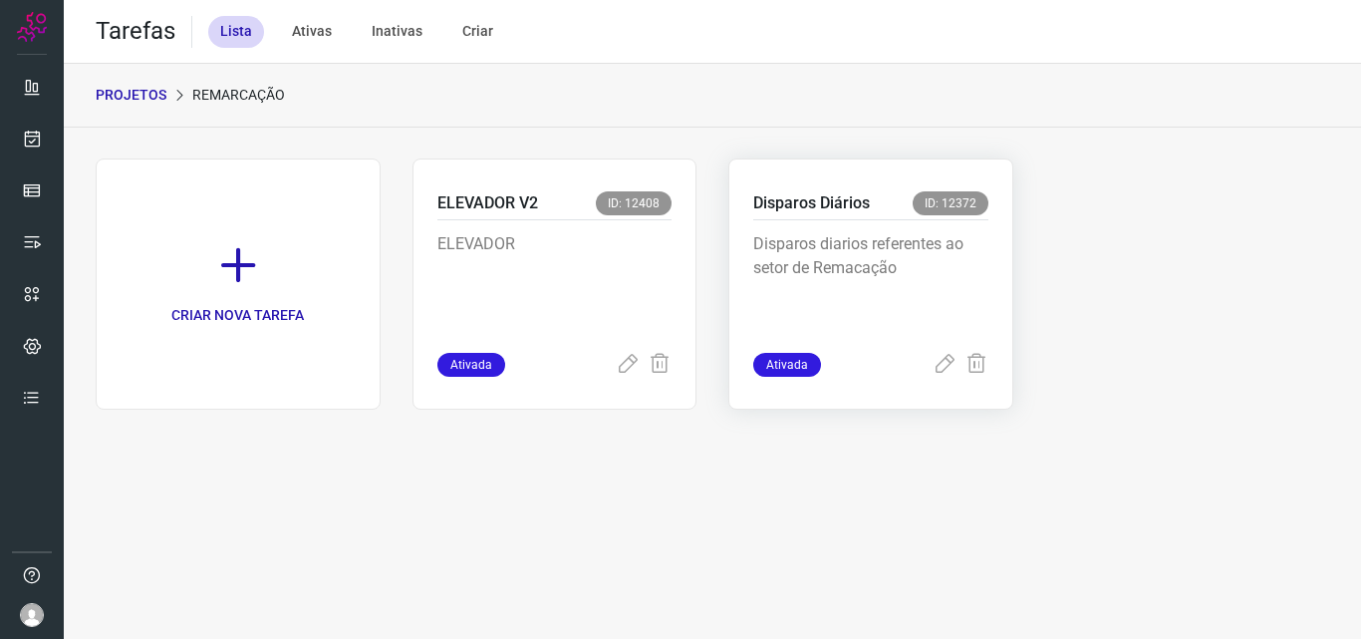
click at [949, 278] on p "Disparos diarios referentes ao setor de Remacação" at bounding box center [870, 282] width 235 height 100
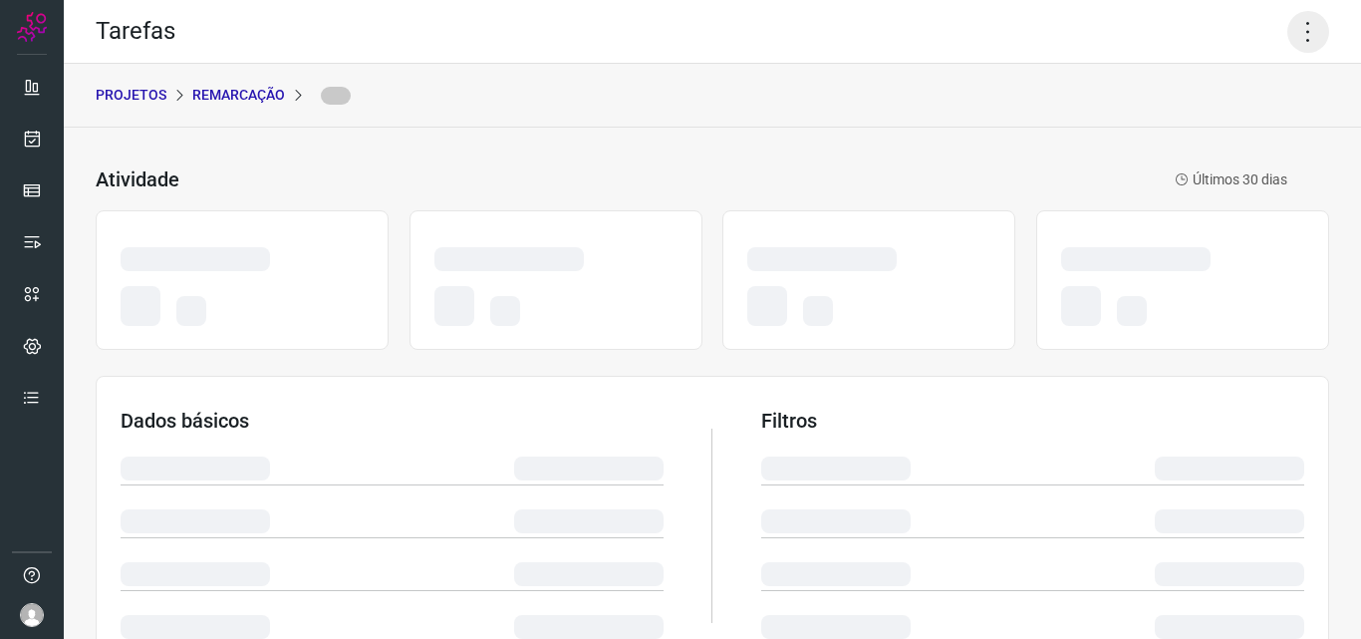
click at [1296, 44] on icon at bounding box center [1309, 32] width 42 height 42
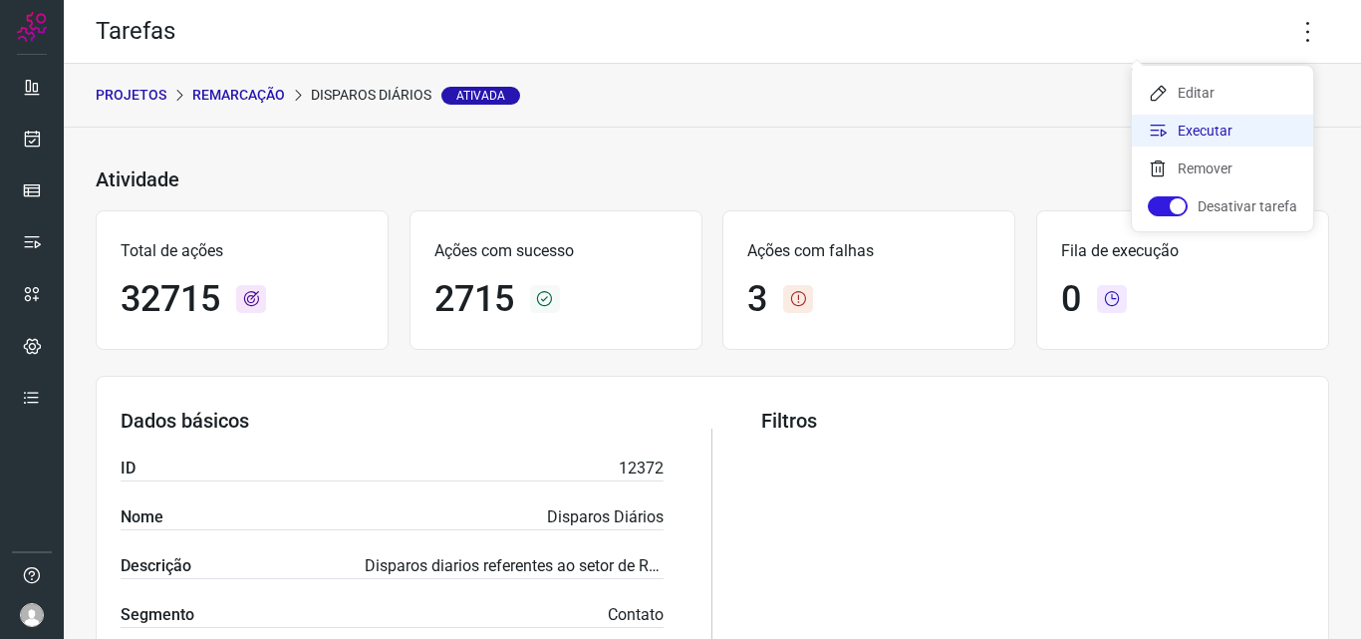
click at [1216, 126] on li "Executar" at bounding box center [1222, 131] width 181 height 32
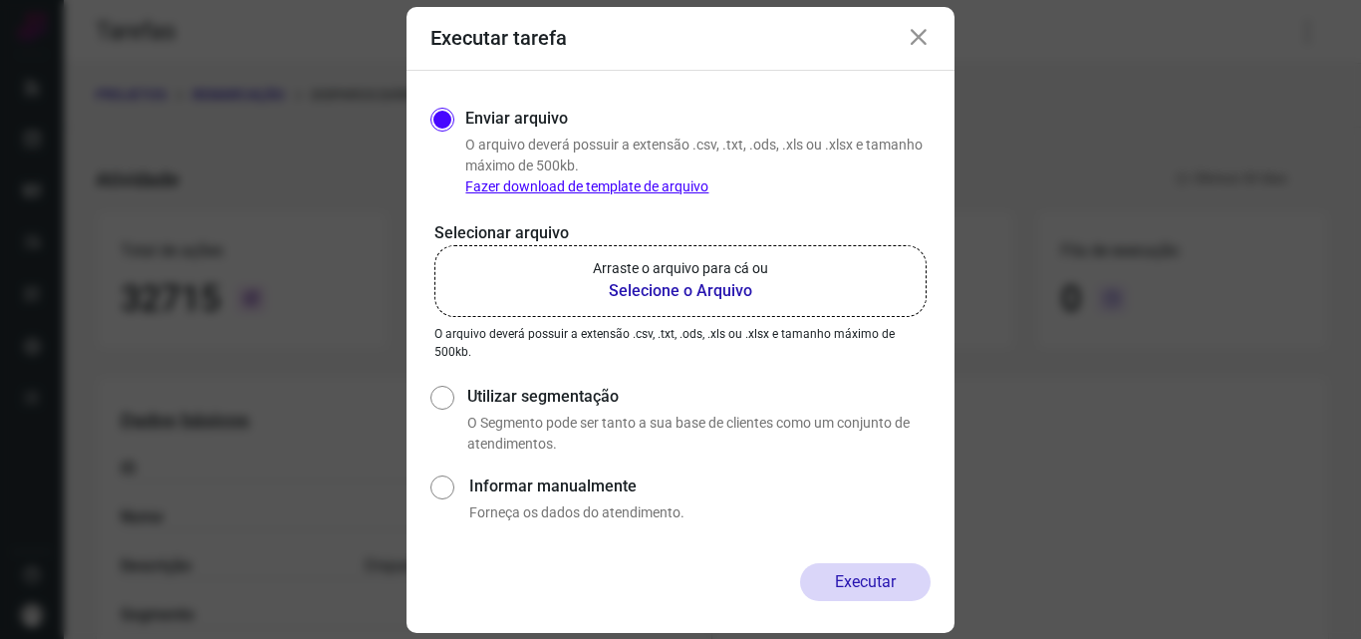
click at [714, 292] on b "Selecione o Arquivo" at bounding box center [680, 291] width 175 height 24
click at [0, 0] on input "Arraste o arquivo para cá ou Selecione o Arquivo" at bounding box center [0, 0] width 0 height 0
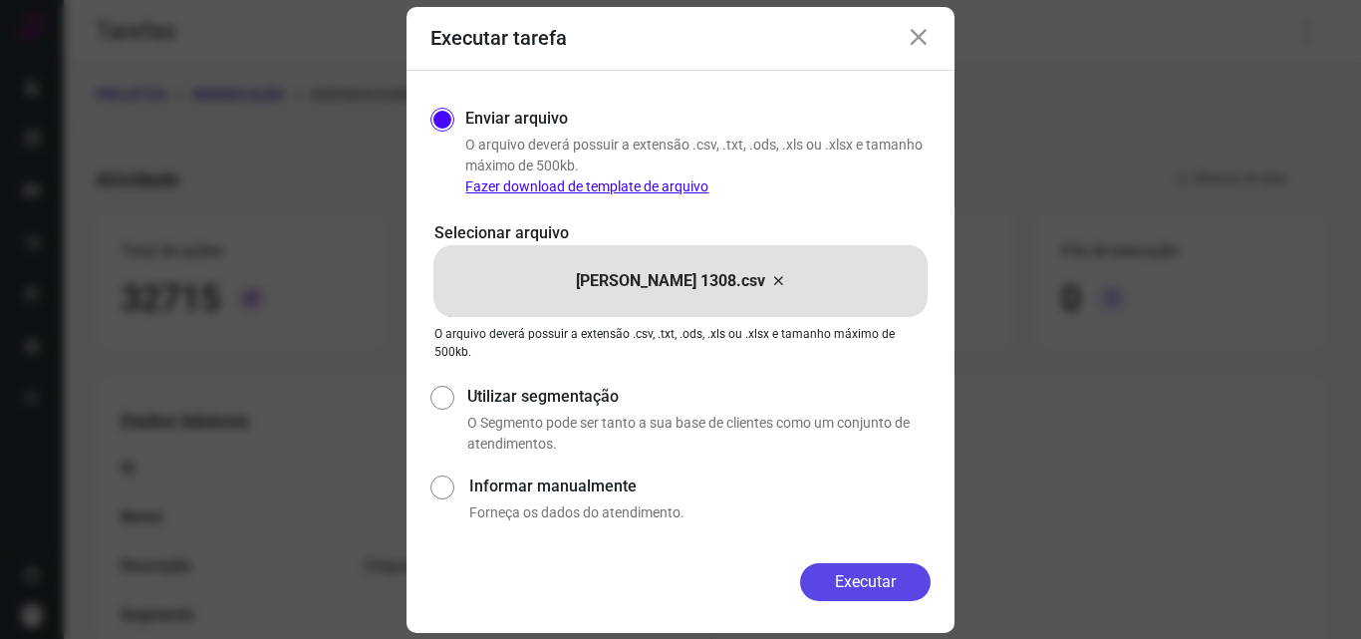
click at [874, 588] on button "Executar" at bounding box center [865, 582] width 131 height 38
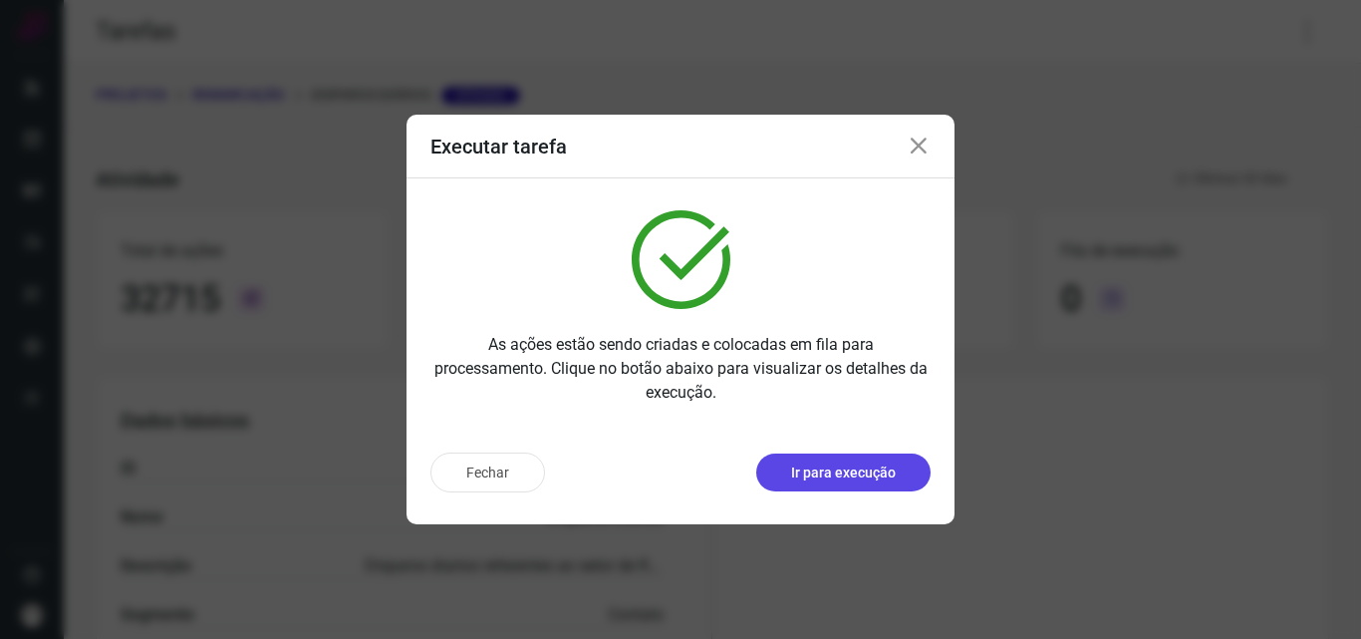
click at [835, 473] on p "Ir para execução" at bounding box center [843, 472] width 105 height 21
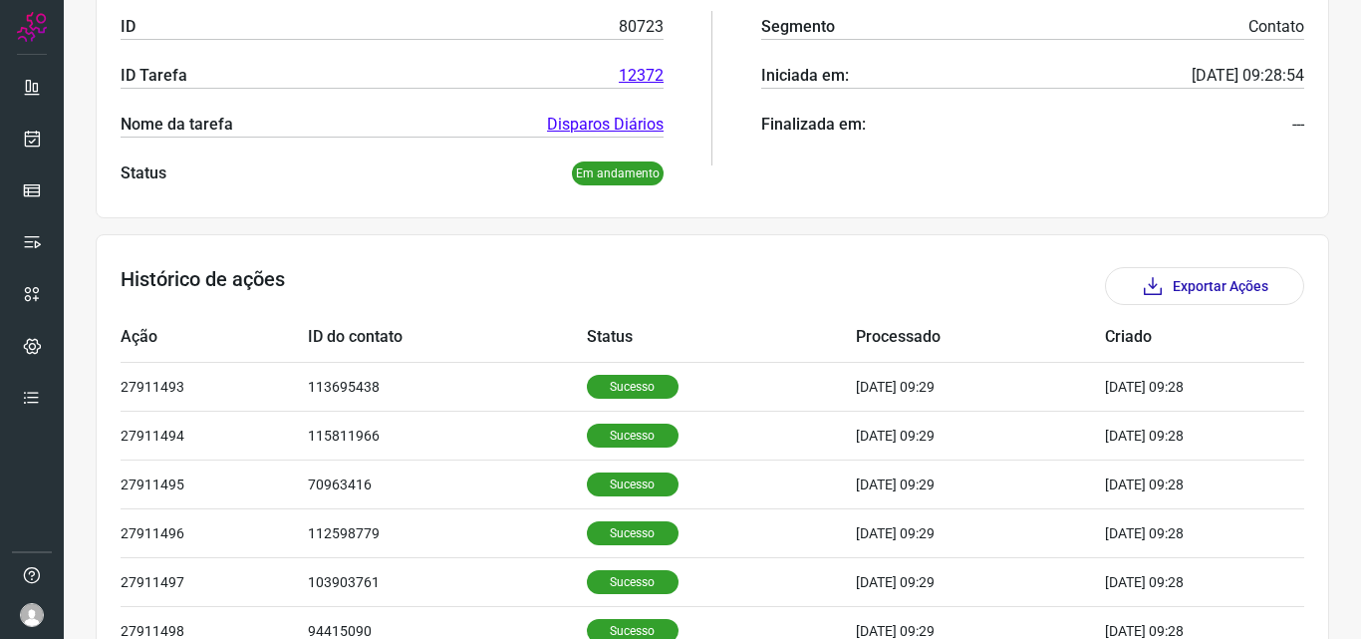
scroll to position [399, 0]
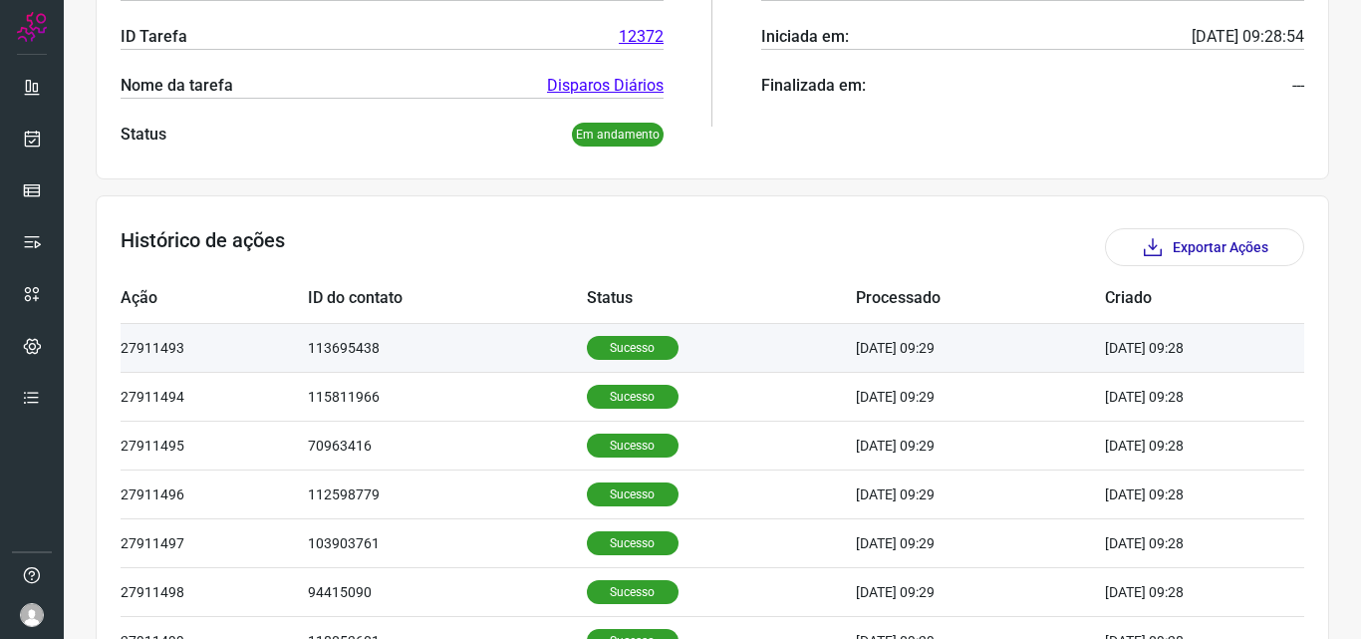
click at [616, 342] on p "Sucesso" at bounding box center [633, 348] width 92 height 24
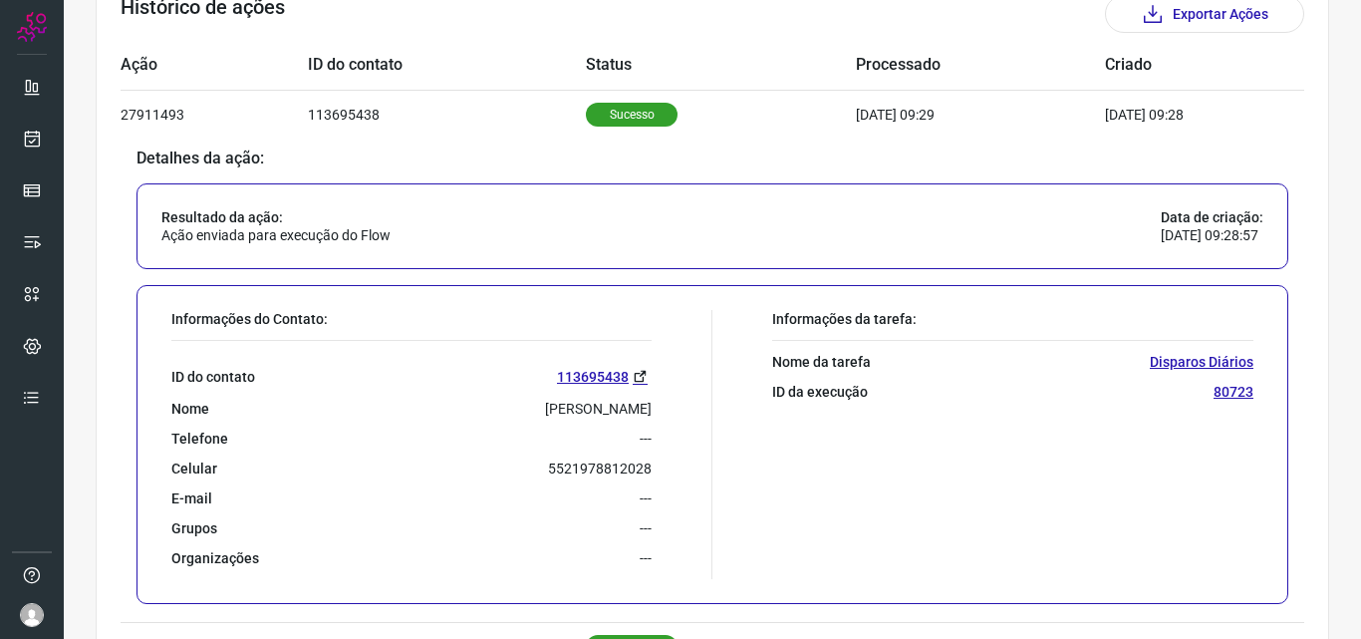
scroll to position [698, 0]
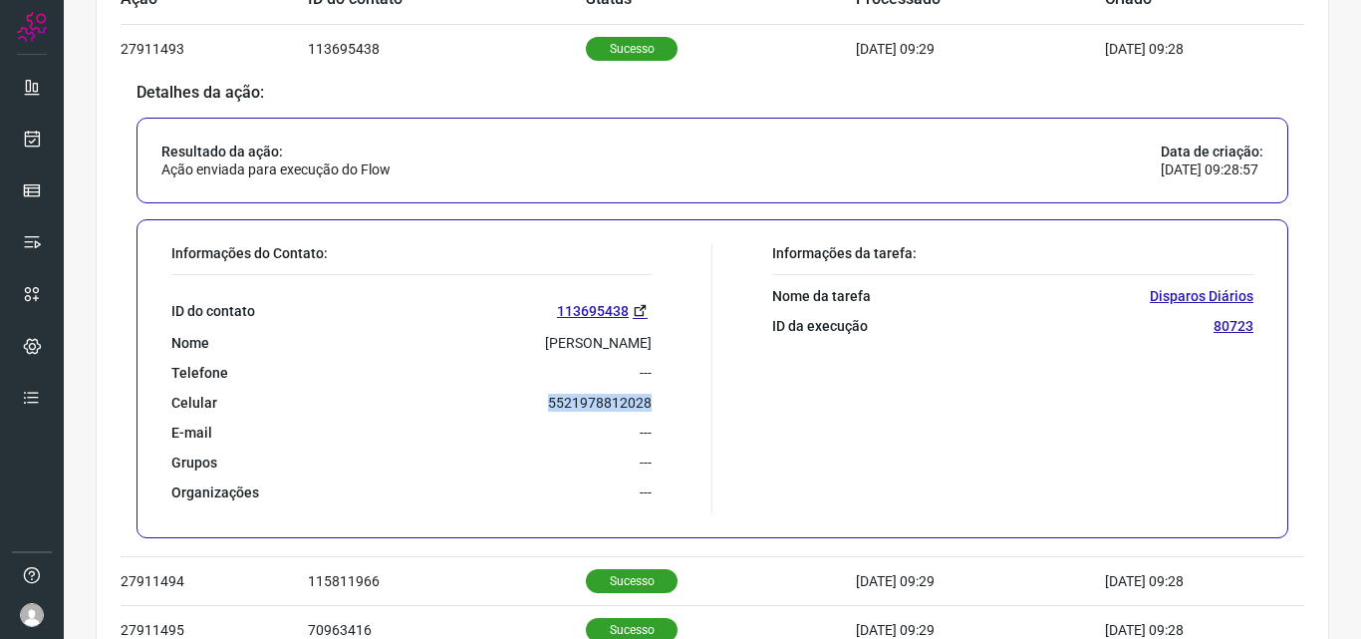
drag, startPoint x: 545, startPoint y: 404, endPoint x: 647, endPoint y: 402, distance: 101.7
click at [647, 402] on div "Informações do Contato: ID do contato 113695438 Nome [PERSON_NAME] Telefone ---…" at bounding box center [436, 378] width 551 height 269
copy p "5521978812028"
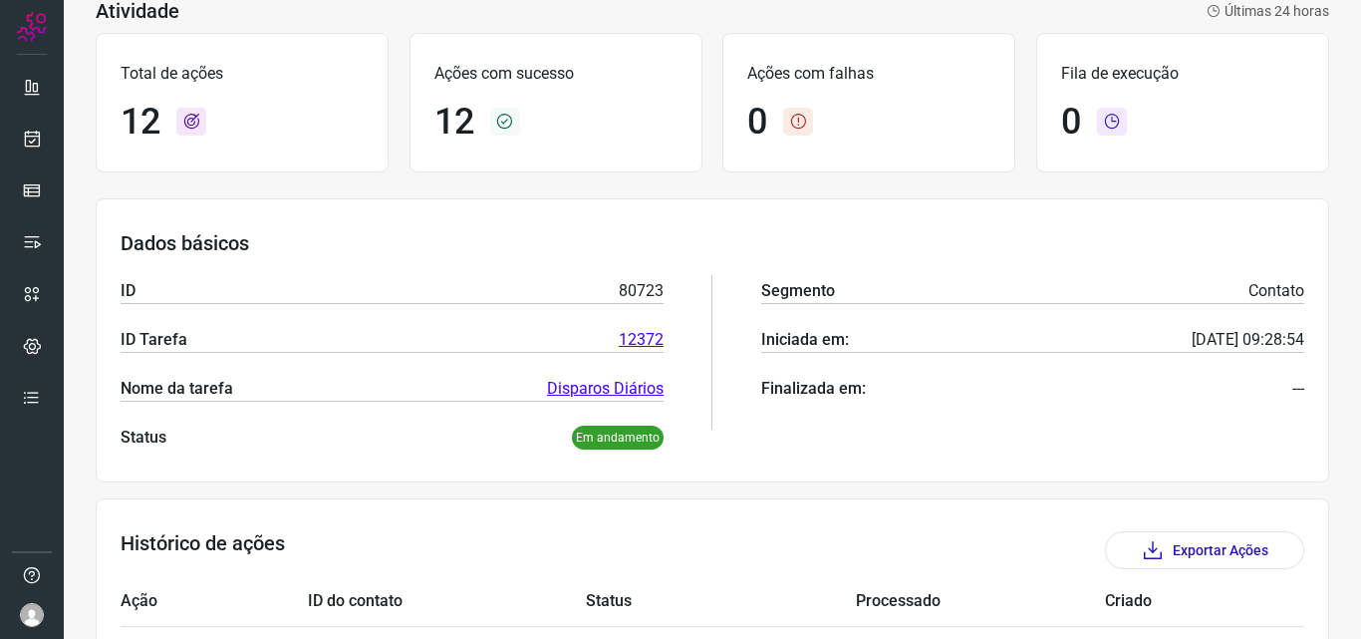
scroll to position [0, 0]
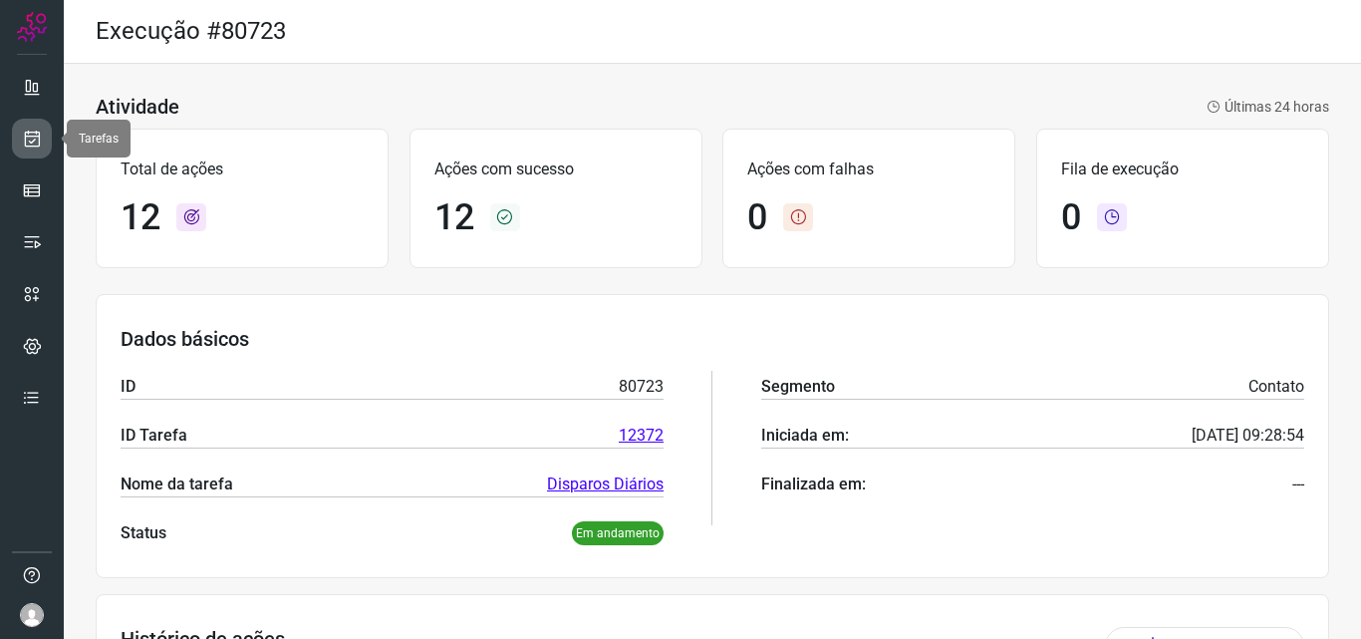
click at [35, 145] on icon at bounding box center [32, 139] width 21 height 20
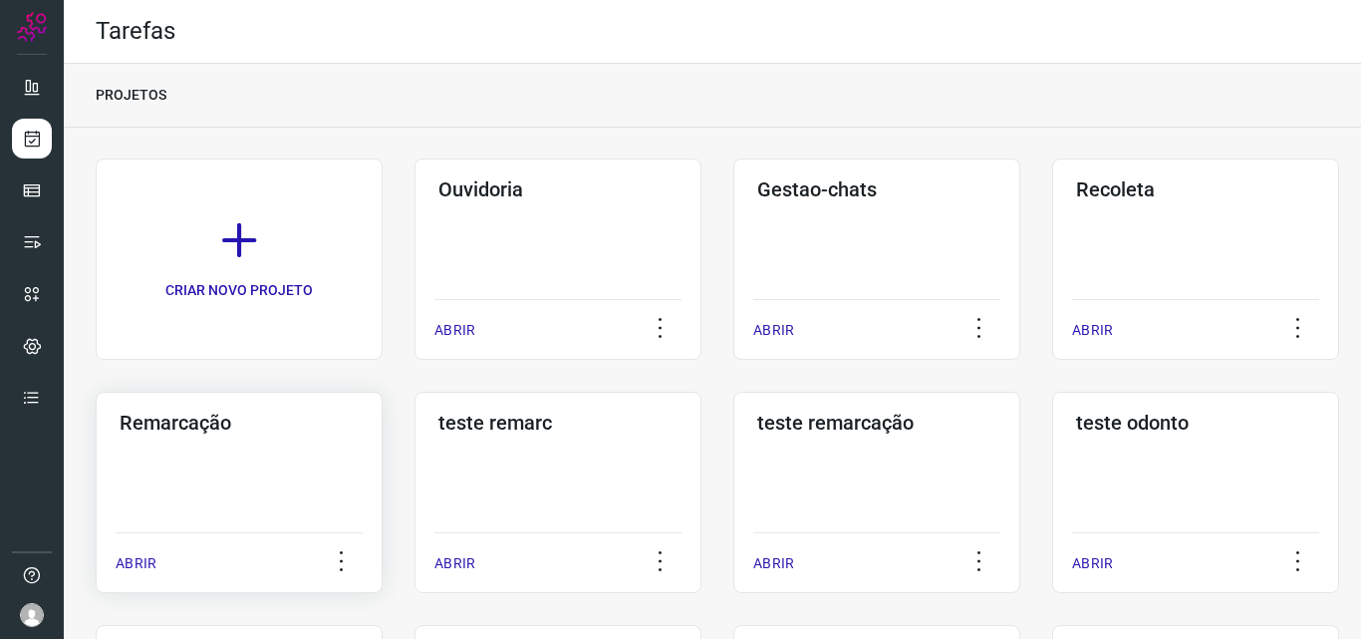
click at [281, 427] on h3 "Remarcação" at bounding box center [239, 423] width 239 height 24
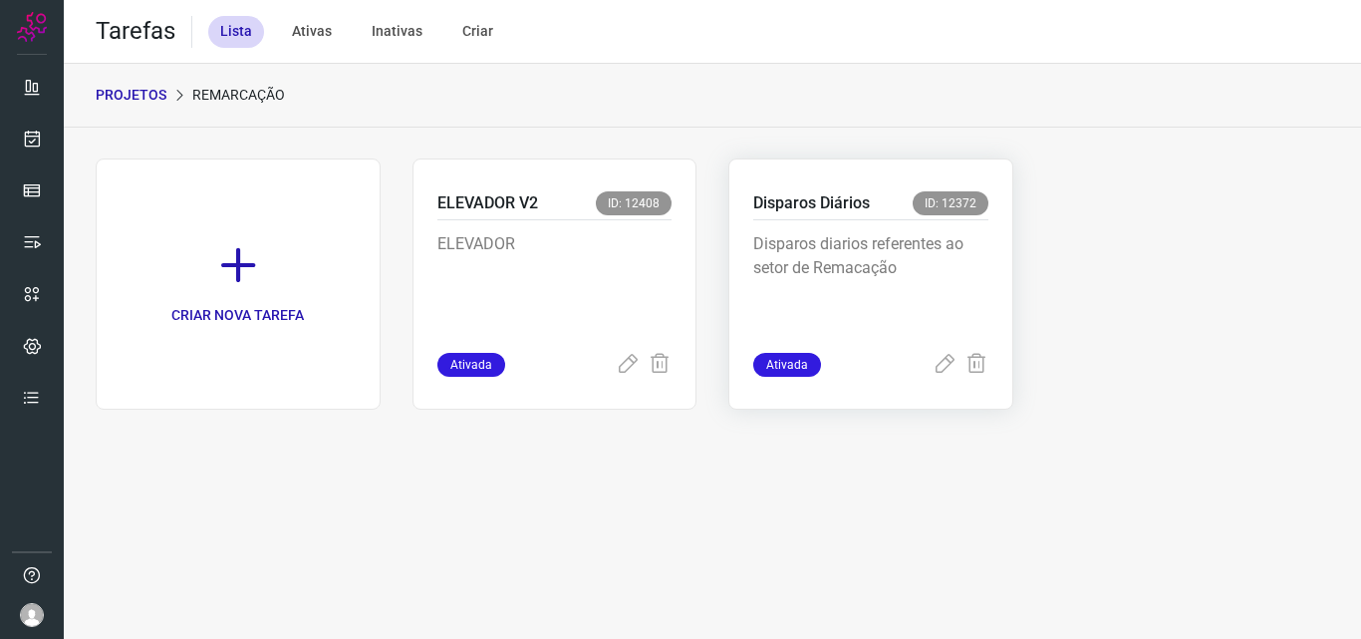
click at [821, 266] on p "Disparos diarios referentes ao setor de Remacação" at bounding box center [870, 282] width 235 height 100
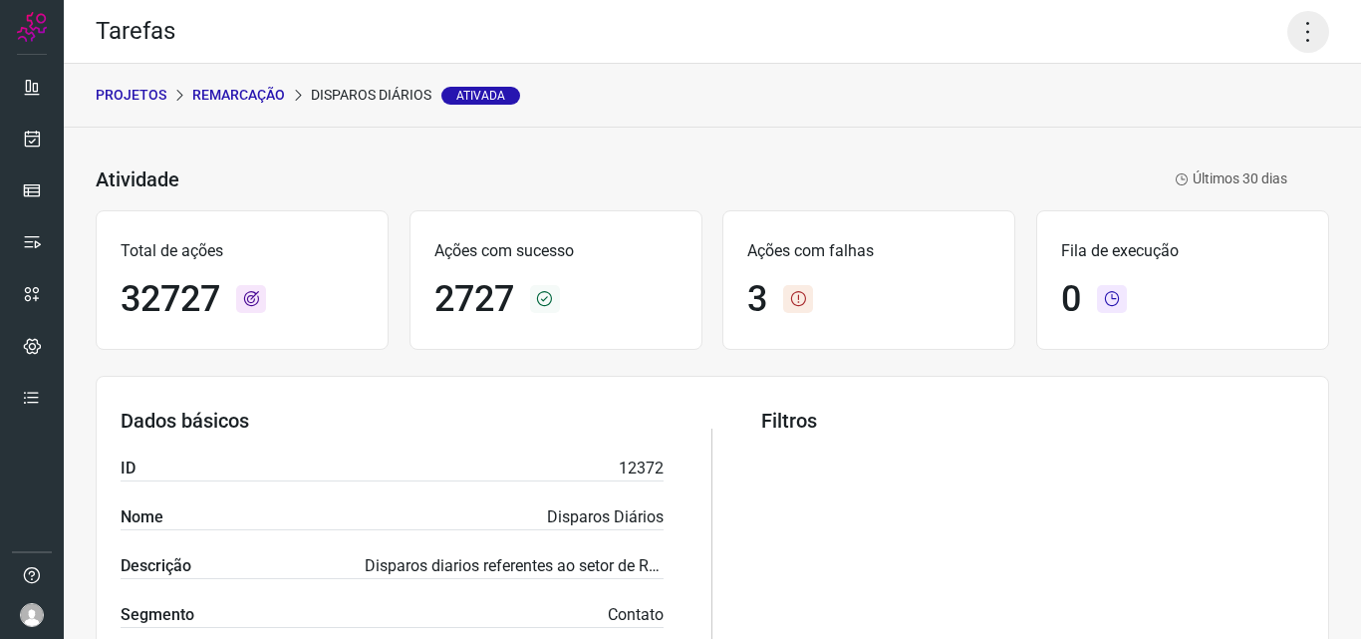
click at [1305, 27] on icon at bounding box center [1309, 32] width 42 height 42
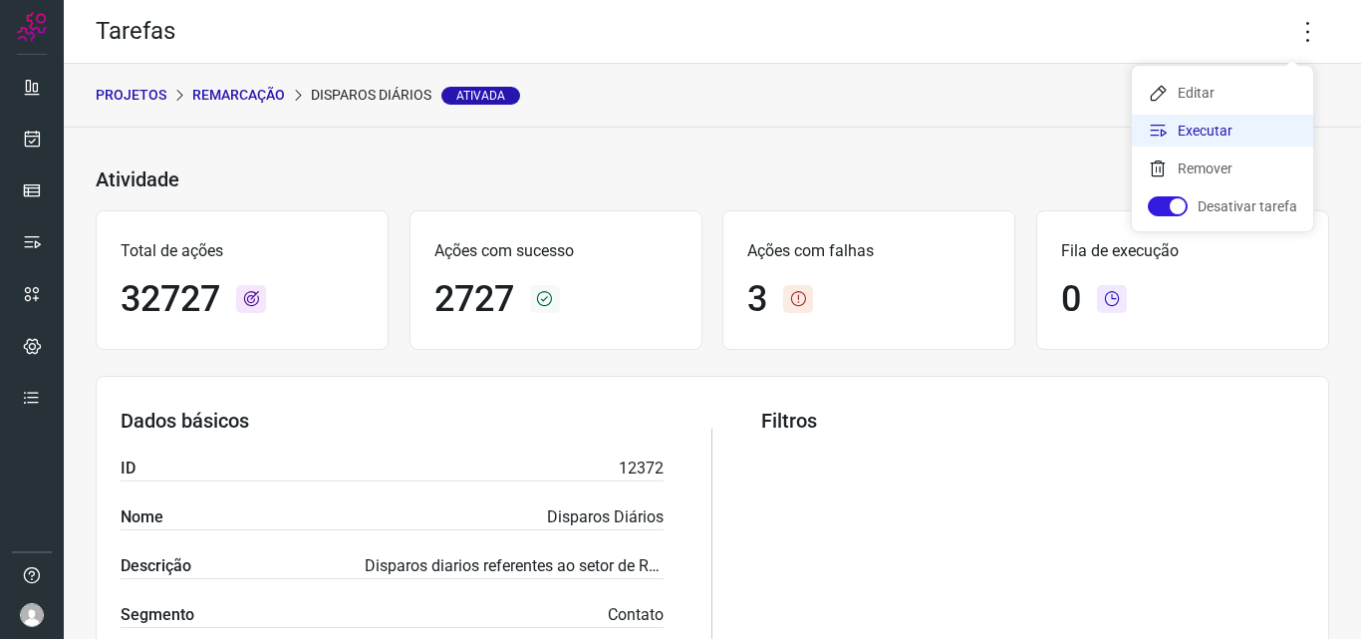
click at [1236, 136] on li "Executar" at bounding box center [1222, 131] width 181 height 32
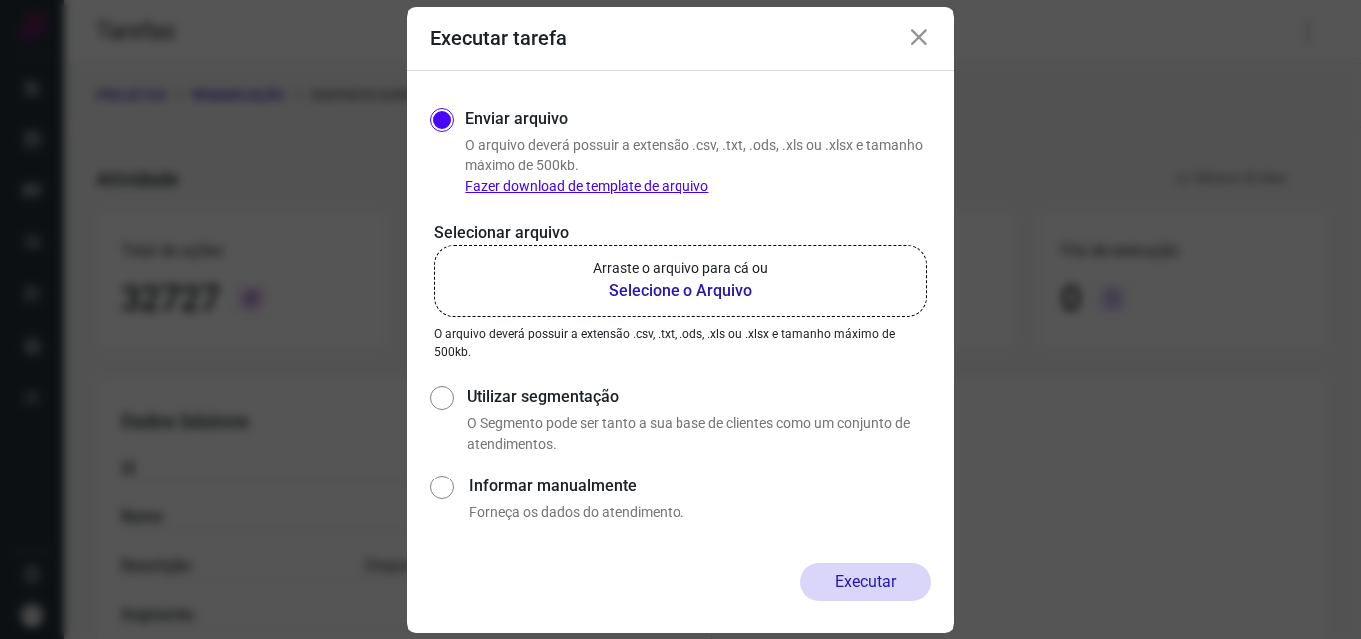
click at [718, 287] on b "Selecione o Arquivo" at bounding box center [680, 291] width 175 height 24
click at [0, 0] on input "Arraste o arquivo para cá ou Selecione o Arquivo" at bounding box center [0, 0] width 0 height 0
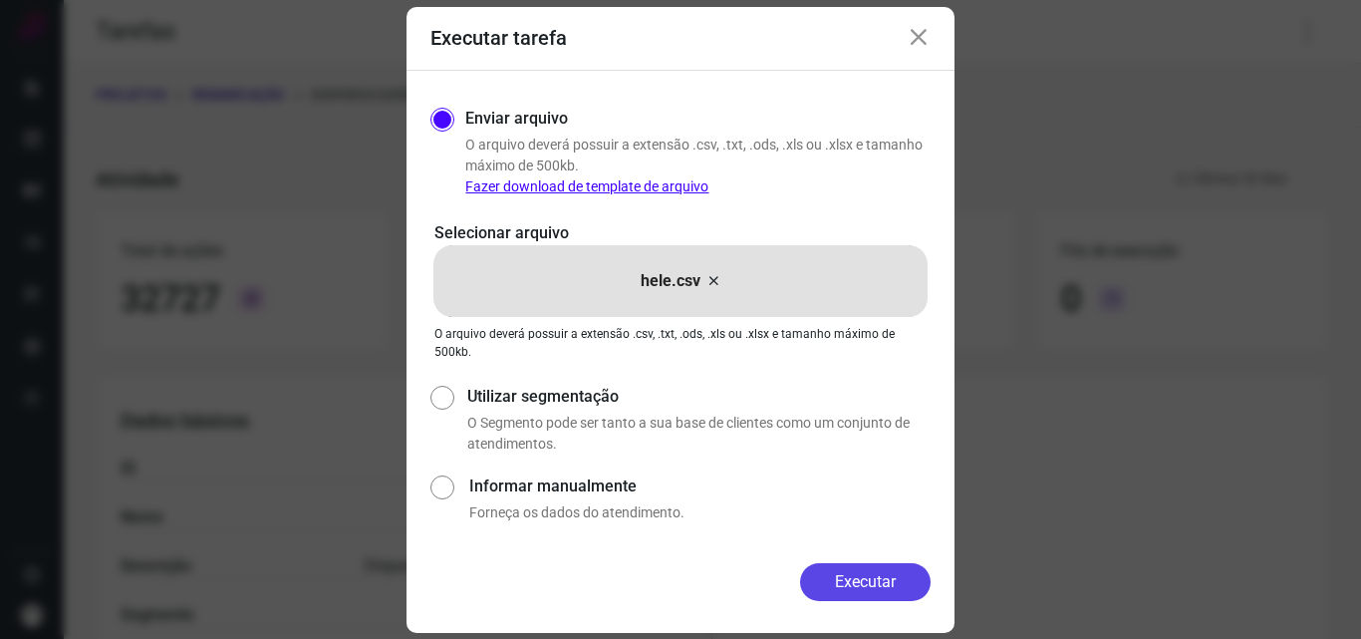
click at [876, 584] on button "Executar" at bounding box center [865, 582] width 131 height 38
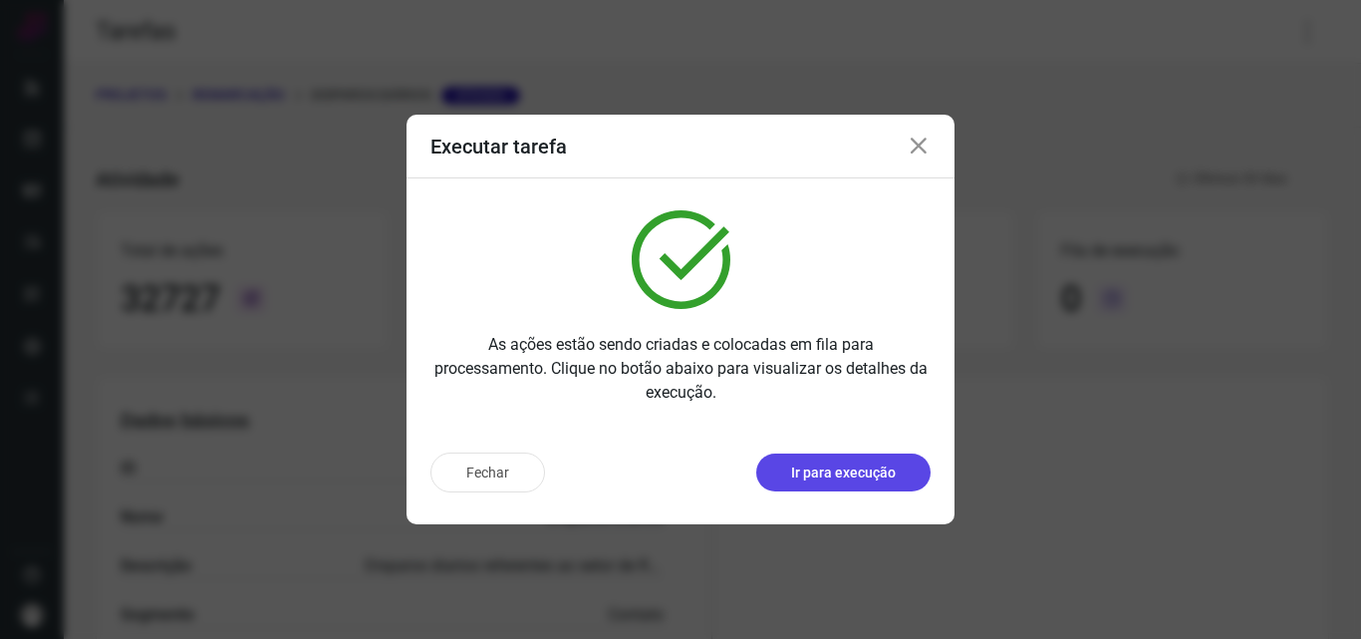
click at [800, 469] on p "Ir para execução" at bounding box center [843, 472] width 105 height 21
